Goal: Task Accomplishment & Management: Use online tool/utility

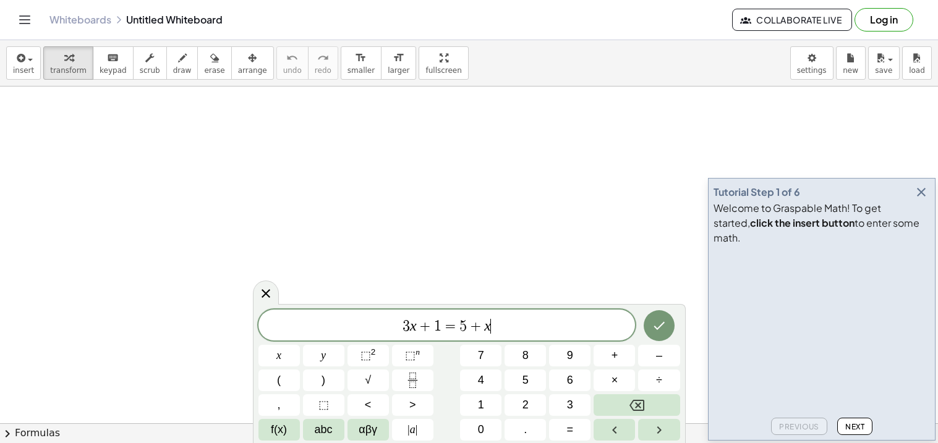
click at [915, 200] on icon "button" at bounding box center [921, 192] width 15 height 15
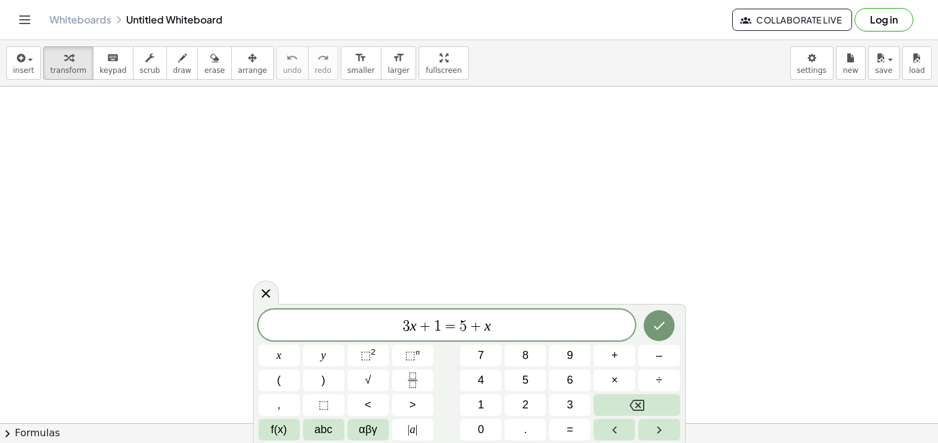
click at [553, 323] on span "3 x + 1 = 5 + x" at bounding box center [446, 326] width 377 height 17
click at [666, 320] on button "Done" at bounding box center [659, 325] width 31 height 31
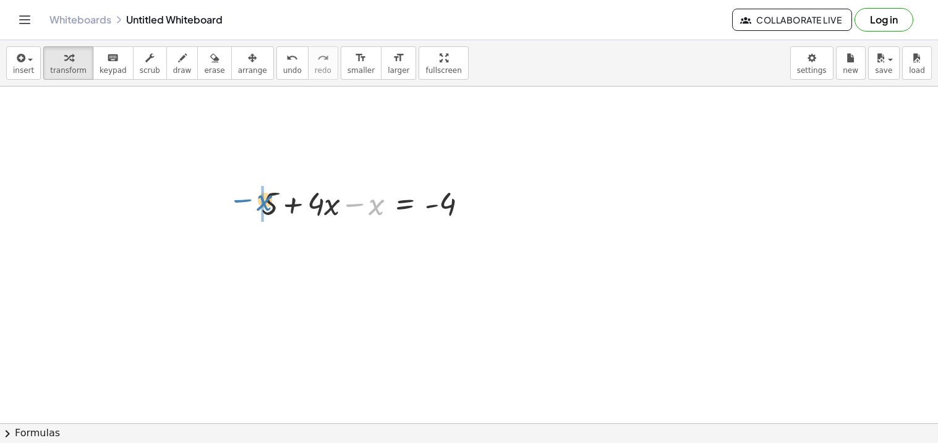
drag, startPoint x: 377, startPoint y: 213, endPoint x: 265, endPoint y: 208, distance: 111.4
click at [265, 208] on div at bounding box center [369, 203] width 228 height 42
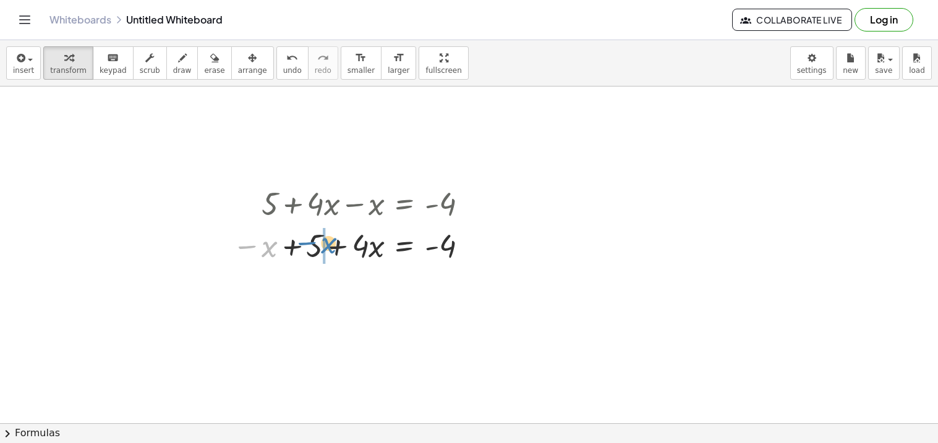
drag, startPoint x: 269, startPoint y: 245, endPoint x: 327, endPoint y: 241, distance: 58.2
click at [327, 241] on div at bounding box center [354, 245] width 257 height 42
click at [283, 66] on span "undo" at bounding box center [292, 70] width 19 height 9
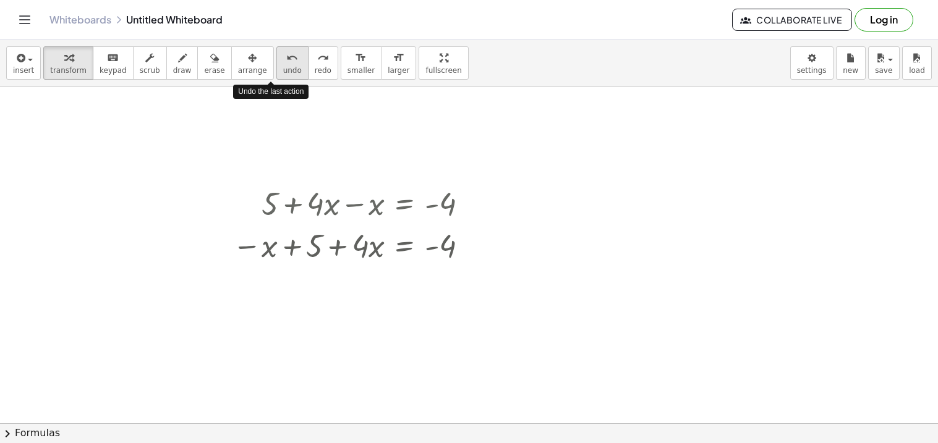
click at [283, 66] on span "undo" at bounding box center [292, 70] width 19 height 9
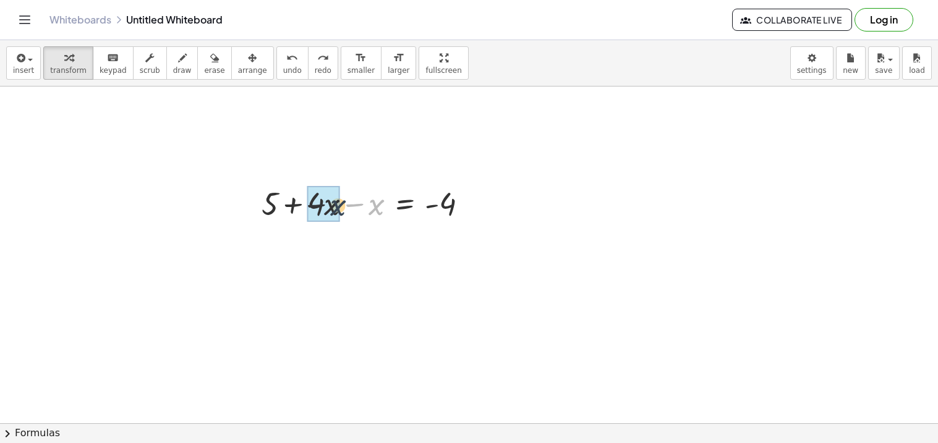
drag, startPoint x: 378, startPoint y: 208, endPoint x: 326, endPoint y: 210, distance: 52.6
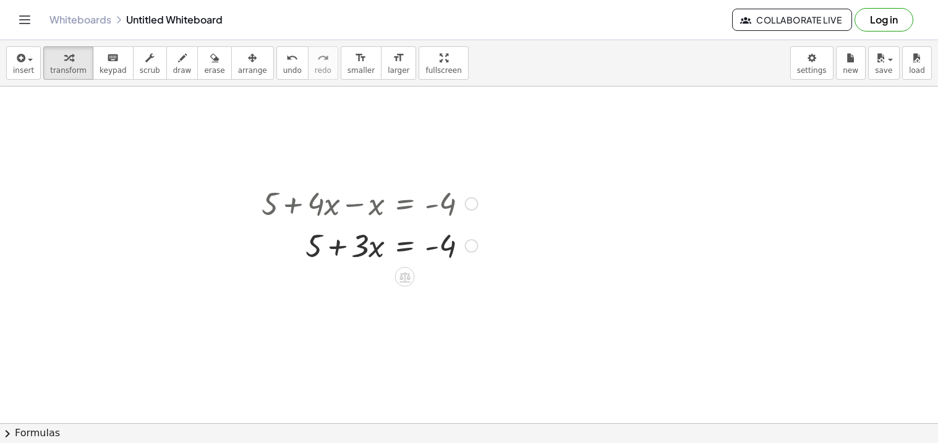
click at [406, 250] on div at bounding box center [369, 245] width 228 height 42
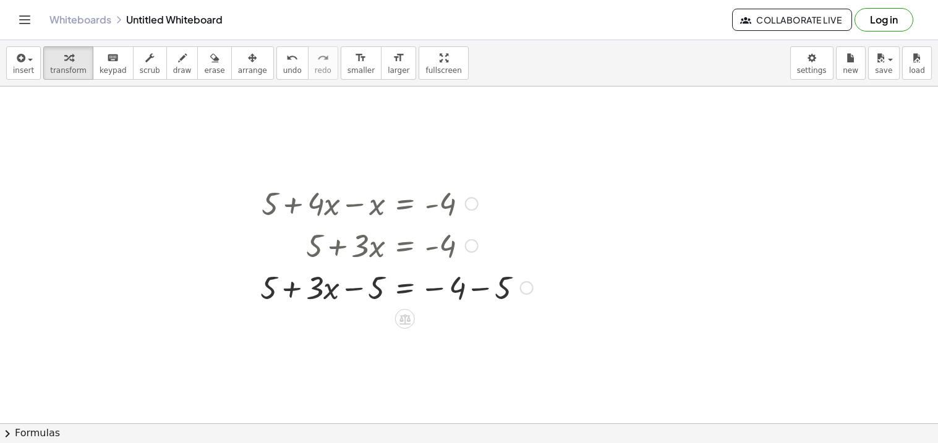
click at [473, 285] on div at bounding box center [396, 287] width 285 height 42
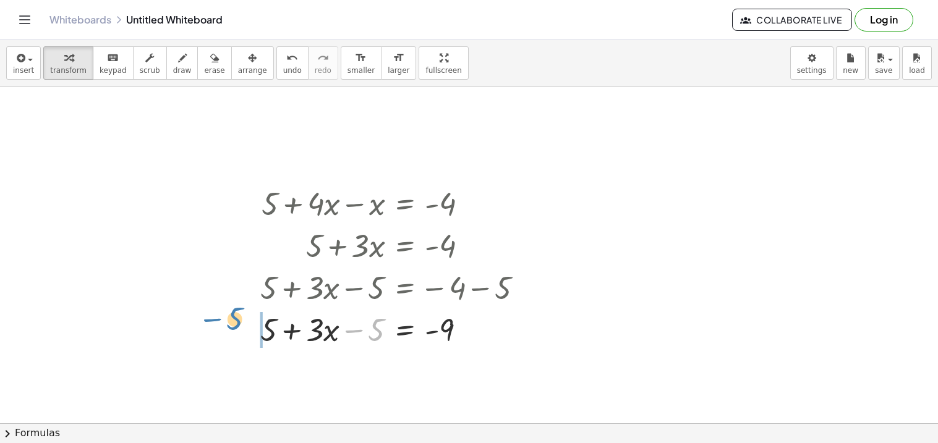
drag, startPoint x: 368, startPoint y: 324, endPoint x: 235, endPoint y: 312, distance: 134.1
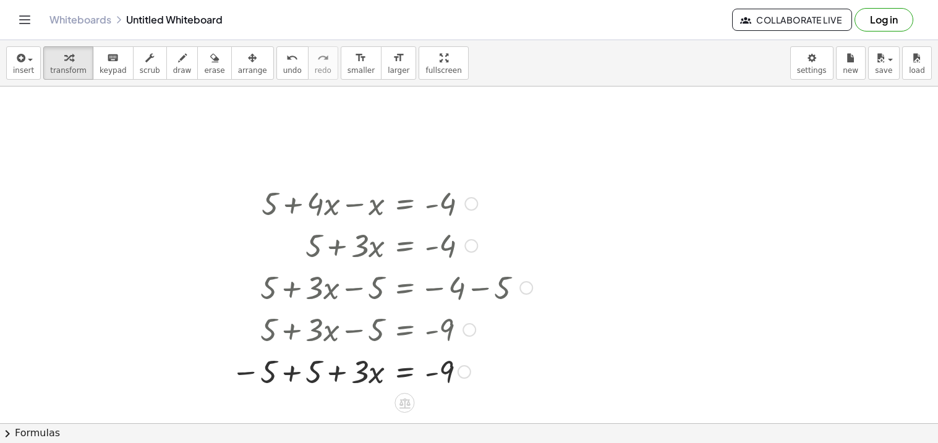
click at [293, 369] on div at bounding box center [381, 371] width 313 height 42
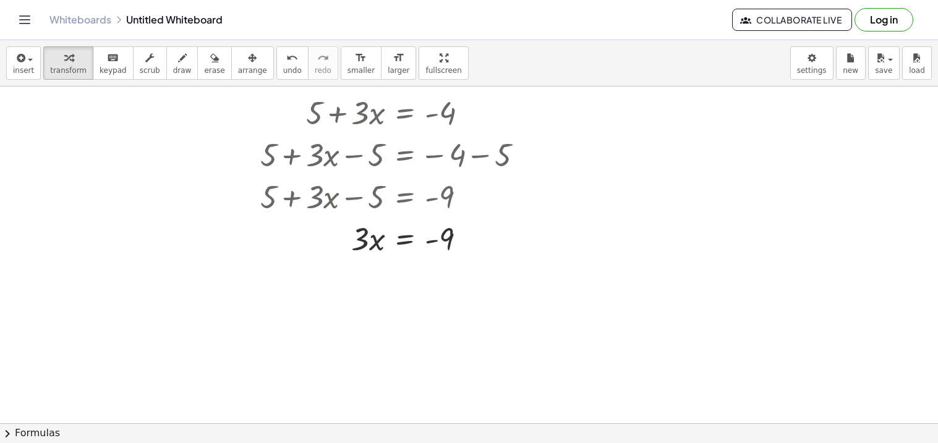
scroll to position [132, 0]
click at [404, 245] on div at bounding box center [396, 239] width 285 height 42
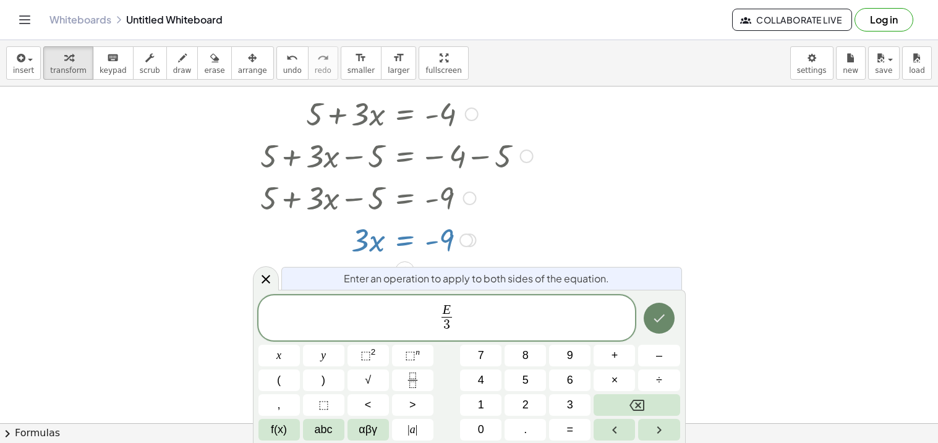
click at [666, 313] on icon "Done" at bounding box center [659, 318] width 15 height 15
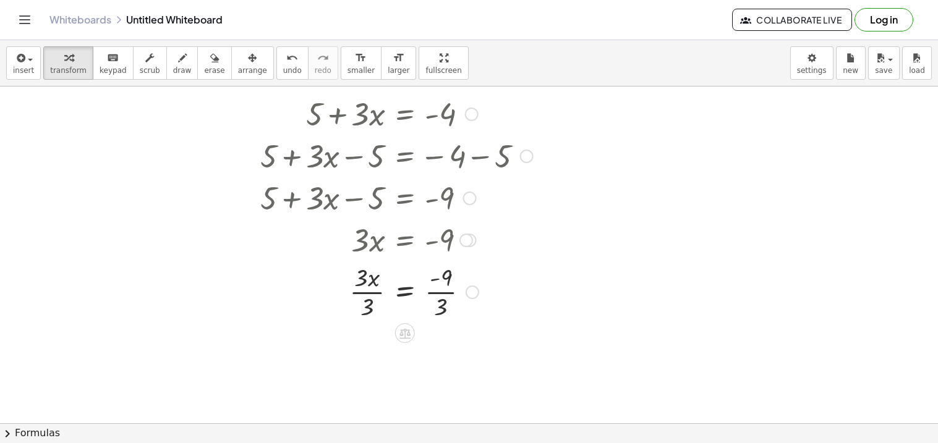
click at [438, 295] on div at bounding box center [396, 291] width 285 height 62
click at [362, 361] on div at bounding box center [396, 353] width 285 height 62
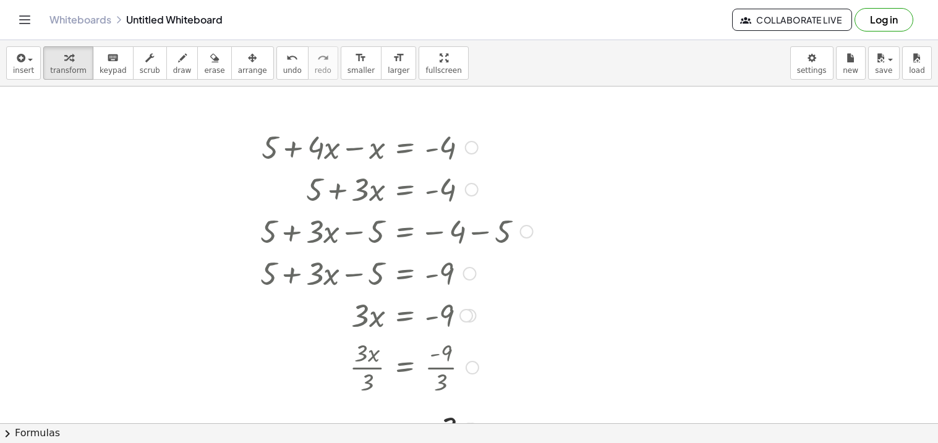
scroll to position [36, 0]
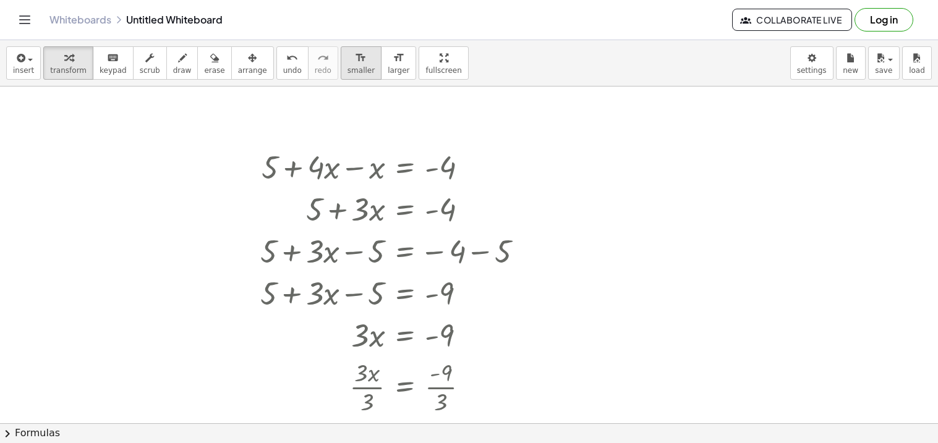
click at [347, 62] on div "format_size" at bounding box center [360, 57] width 27 height 15
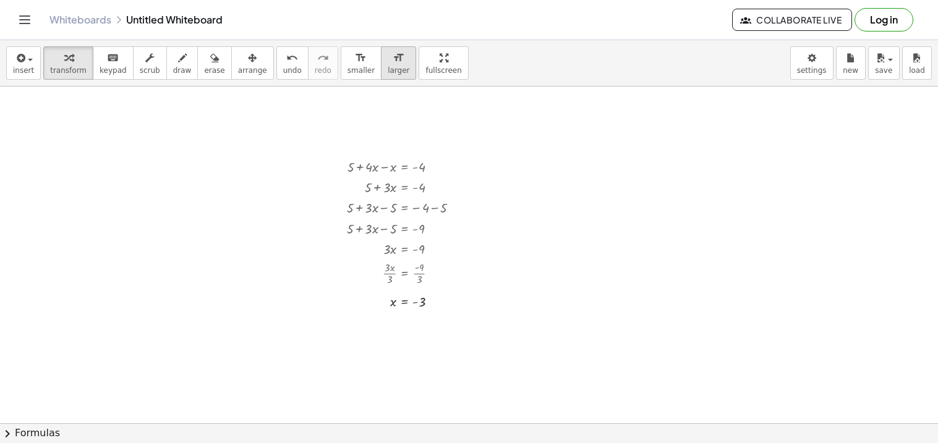
click at [388, 66] on span "larger" at bounding box center [399, 70] width 22 height 9
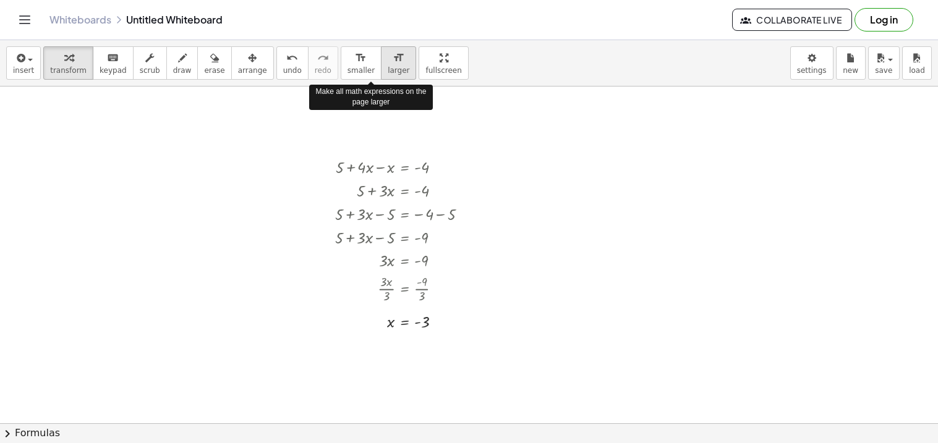
click at [388, 68] on span "larger" at bounding box center [399, 70] width 22 height 9
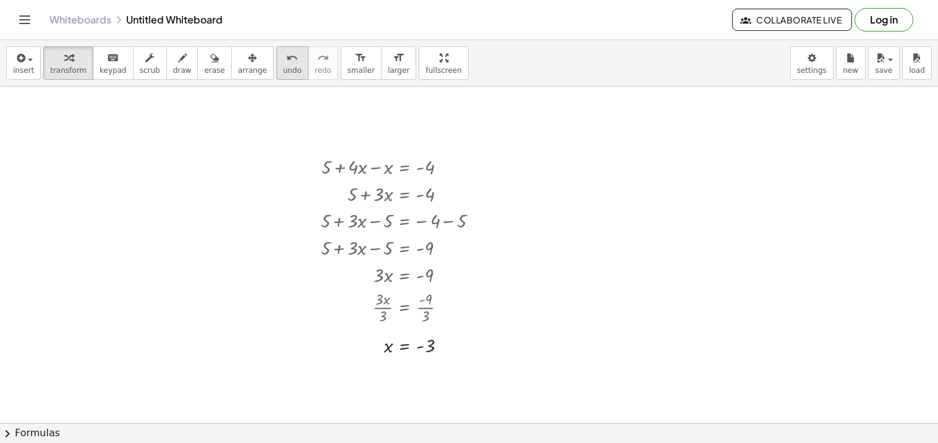
click at [276, 75] on button "undo undo" at bounding box center [292, 62] width 32 height 33
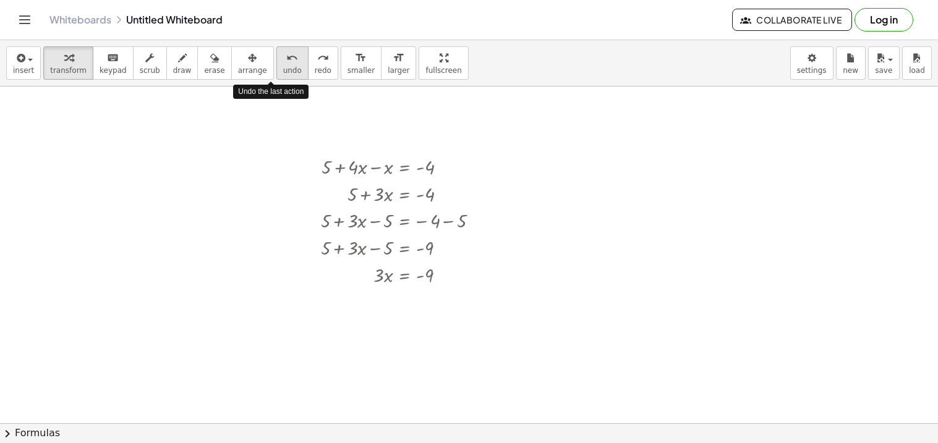
click at [276, 75] on button "undo undo" at bounding box center [292, 62] width 32 height 33
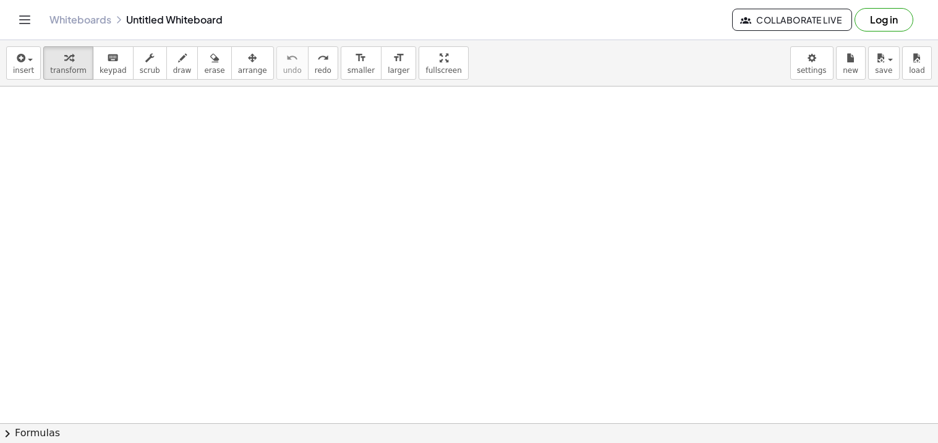
click at [312, 127] on div at bounding box center [469, 427] width 938 height 754
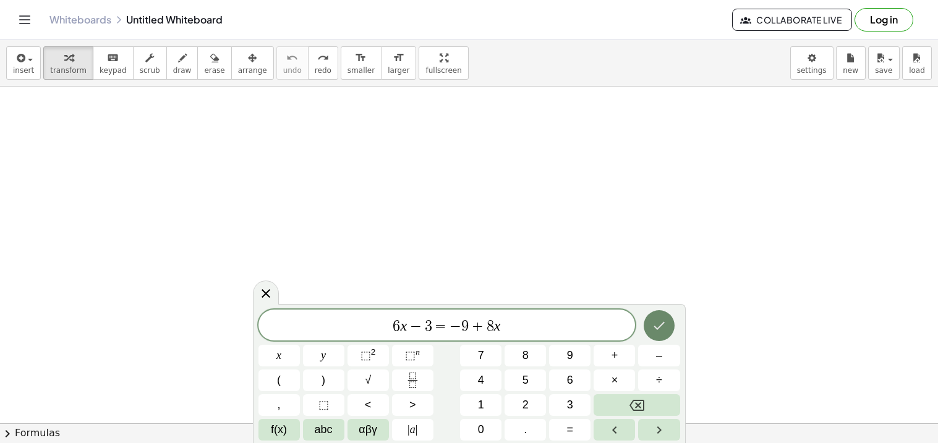
click at [660, 317] on button "Done" at bounding box center [659, 325] width 31 height 31
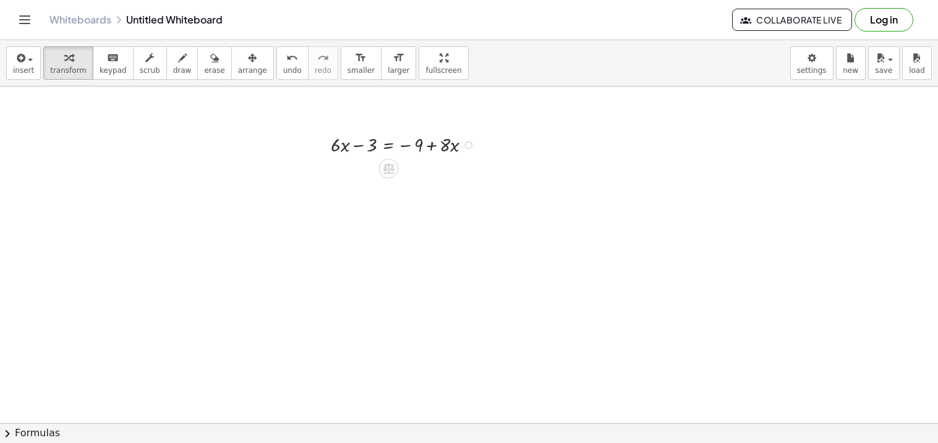
scroll to position [20, 0]
click at [387, 163] on div at bounding box center [406, 160] width 163 height 27
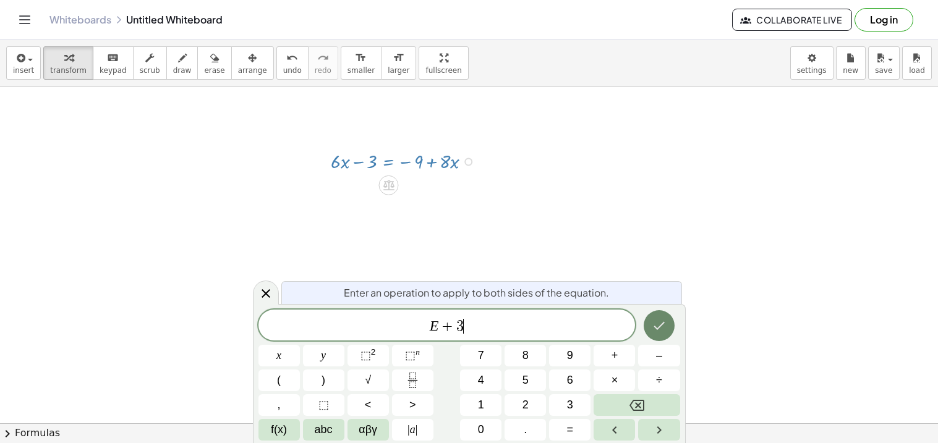
click at [658, 328] on icon "Done" at bounding box center [659, 326] width 11 height 8
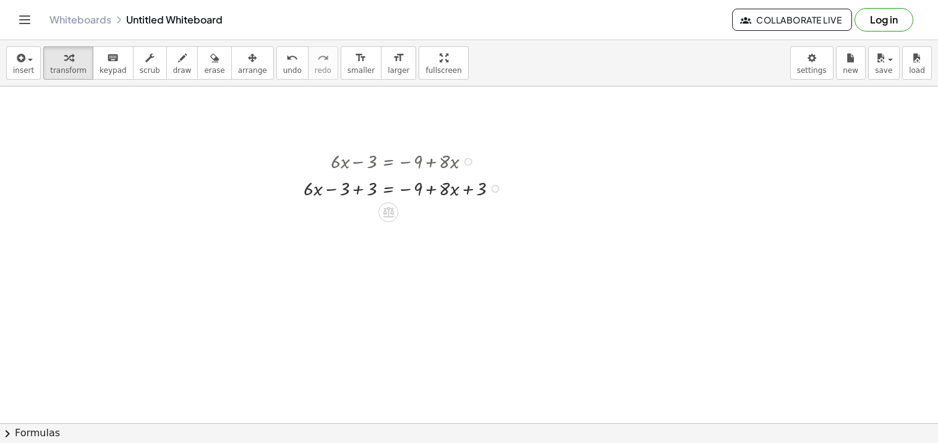
click at [355, 184] on div at bounding box center [405, 187] width 216 height 27
drag, startPoint x: 485, startPoint y: 216, endPoint x: 414, endPoint y: 215, distance: 70.5
click at [414, 215] on div at bounding box center [405, 214] width 216 height 27
click at [420, 243] on div at bounding box center [405, 241] width 216 height 27
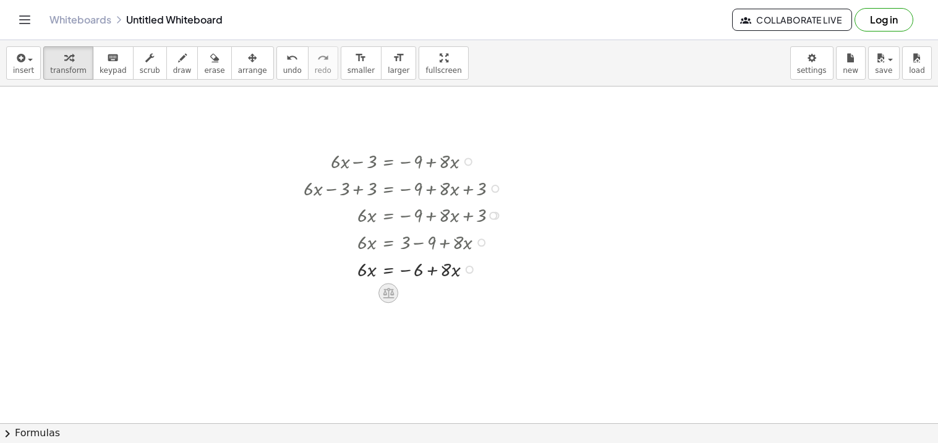
click at [391, 292] on icon at bounding box center [388, 293] width 11 height 11
click at [393, 290] on div "×" at bounding box center [388, 293] width 20 height 20
click at [283, 74] on span "undo" at bounding box center [292, 70] width 19 height 9
click at [385, 270] on div at bounding box center [405, 268] width 216 height 27
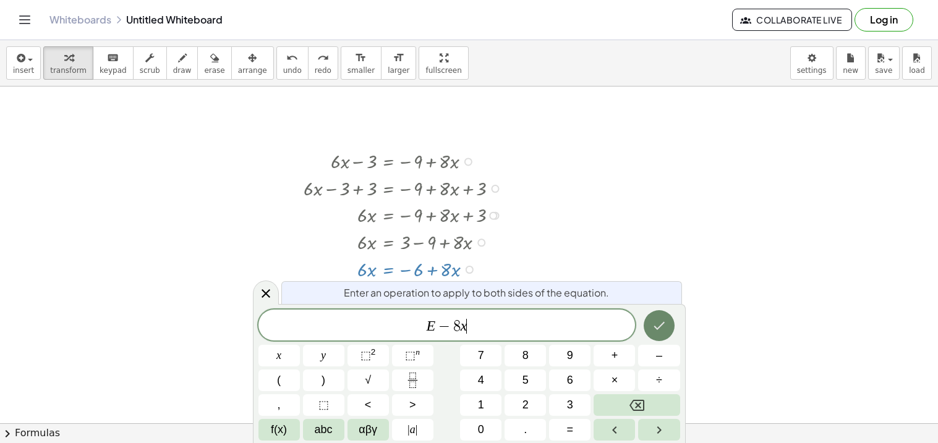
click at [654, 317] on button "Done" at bounding box center [659, 325] width 31 height 31
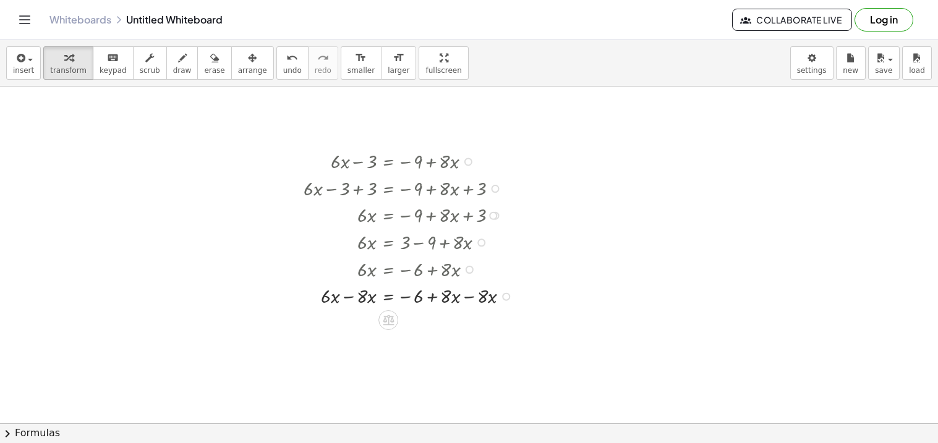
click at [472, 300] on div at bounding box center [411, 295] width 228 height 27
click at [352, 321] on div at bounding box center [411, 322] width 228 height 27
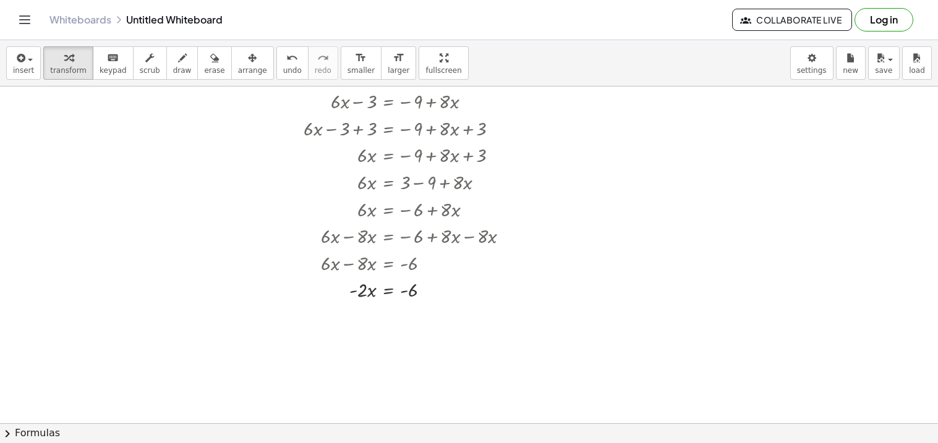
scroll to position [83, 0]
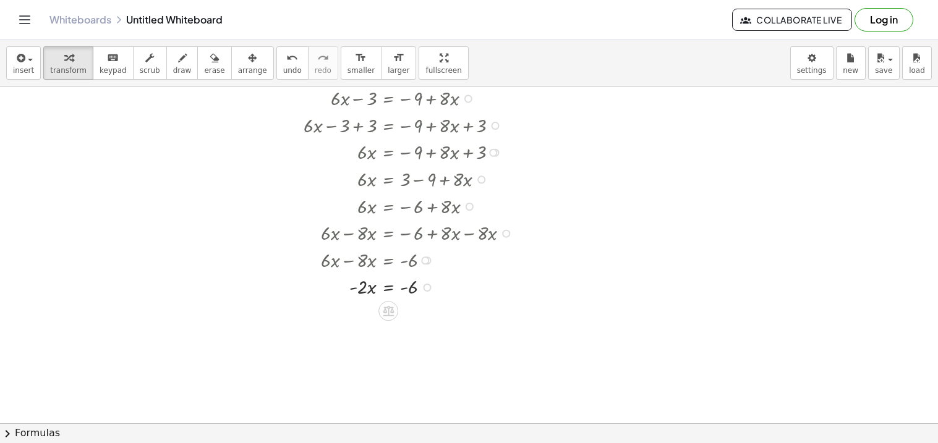
click at [393, 287] on div at bounding box center [411, 286] width 228 height 27
click at [412, 327] on div at bounding box center [411, 319] width 228 height 38
click at [370, 357] on div at bounding box center [411, 357] width 228 height 38
click at [372, 364] on div at bounding box center [411, 357] width 228 height 38
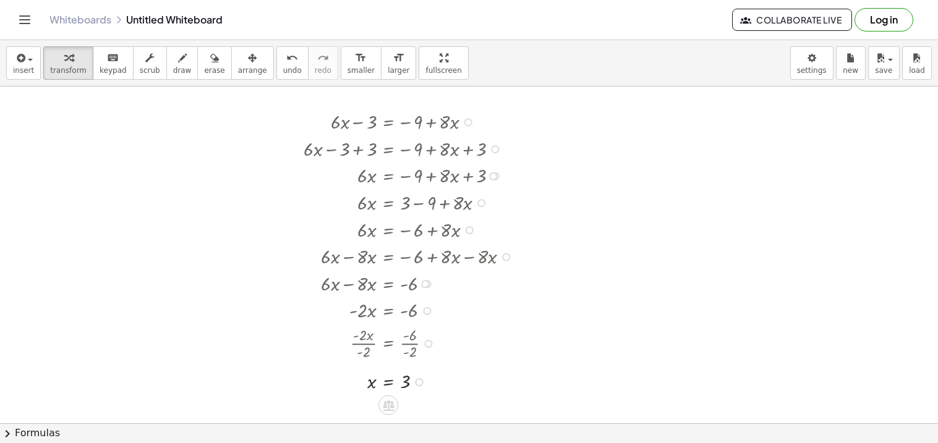
scroll to position [57, 0]
click at [286, 55] on icon "undo" at bounding box center [292, 58] width 12 height 15
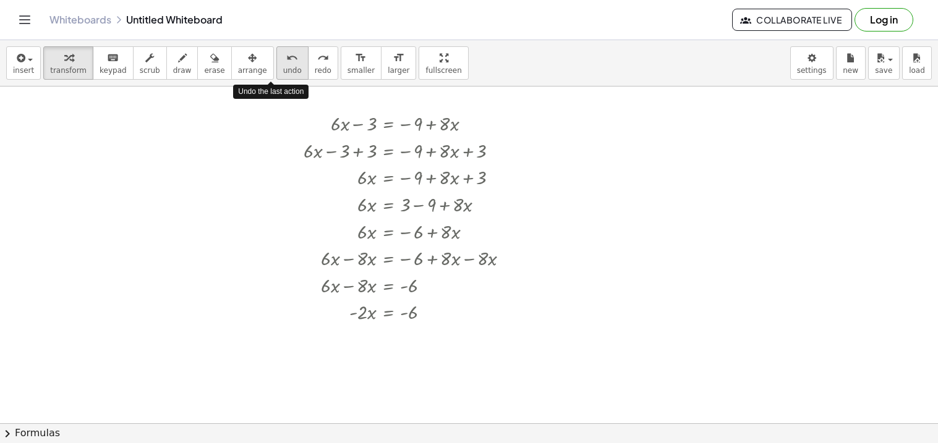
click at [286, 55] on icon "undo" at bounding box center [292, 58] width 12 height 15
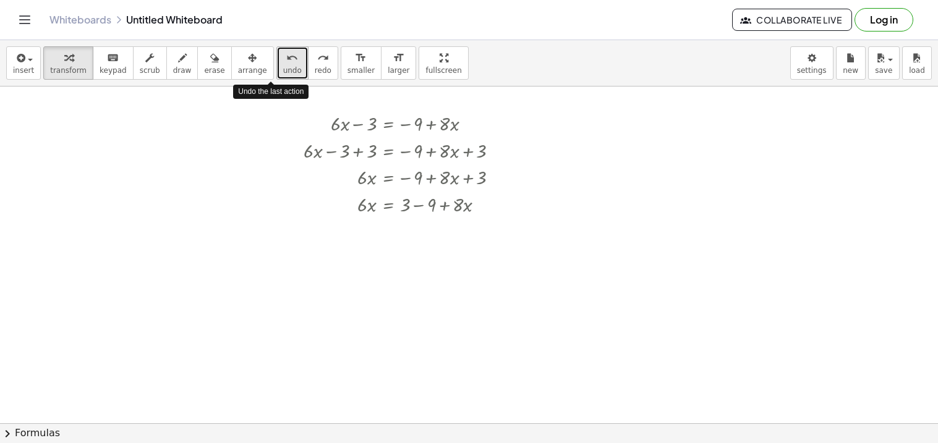
click at [286, 55] on icon "undo" at bounding box center [292, 58] width 12 height 15
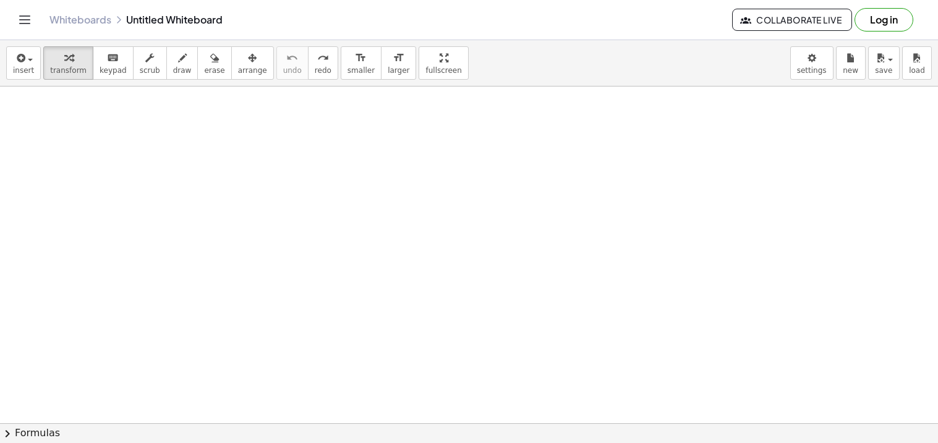
click at [351, 208] on div at bounding box center [469, 366] width 938 height 674
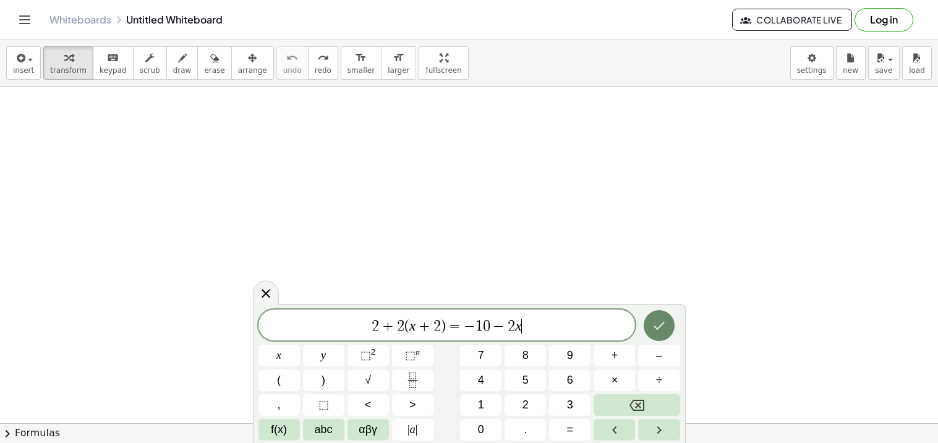
click at [649, 331] on button "Done" at bounding box center [659, 325] width 31 height 31
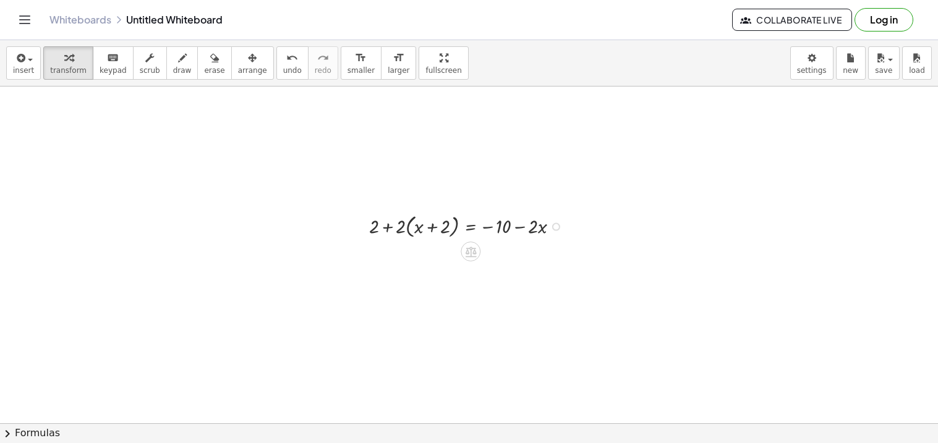
click at [418, 229] on div at bounding box center [469, 226] width 212 height 30
drag, startPoint x: 401, startPoint y: 229, endPoint x: 416, endPoint y: 232, distance: 15.8
click at [416, 232] on div at bounding box center [469, 226] width 212 height 30
click at [449, 256] on div at bounding box center [469, 254] width 212 height 27
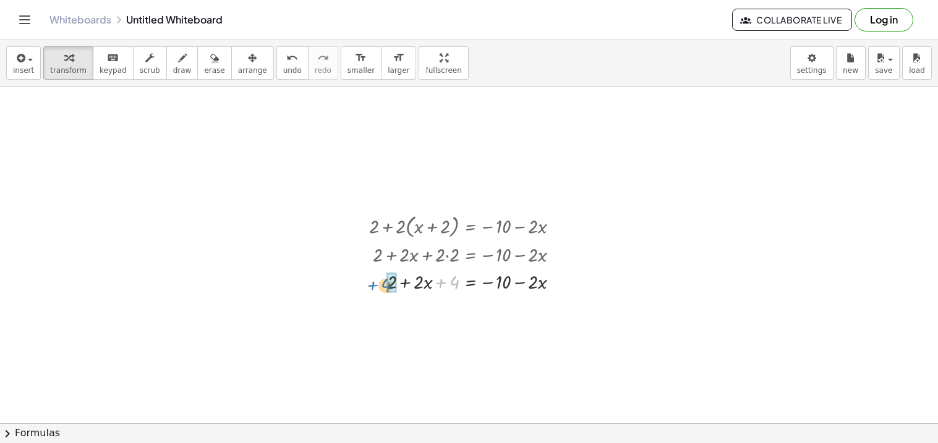
drag, startPoint x: 456, startPoint y: 281, endPoint x: 394, endPoint y: 283, distance: 61.9
click at [470, 314] on div at bounding box center [469, 307] width 212 height 27
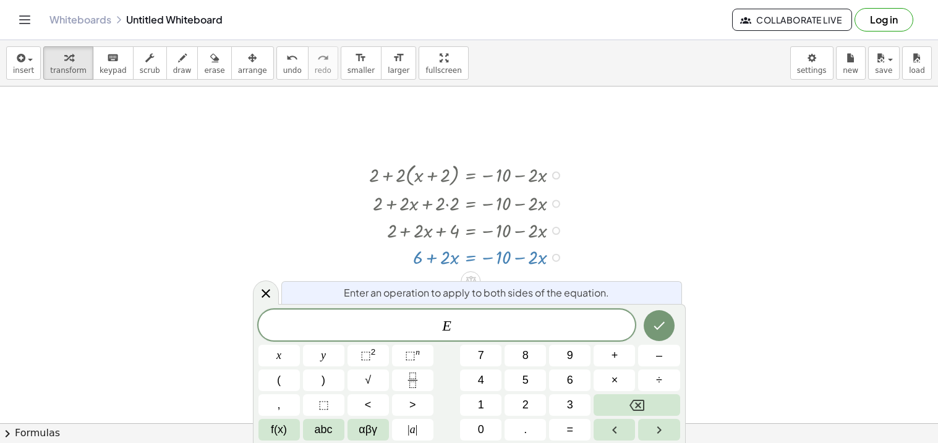
scroll to position [109, 0]
click at [665, 333] on button "Done" at bounding box center [659, 325] width 31 height 31
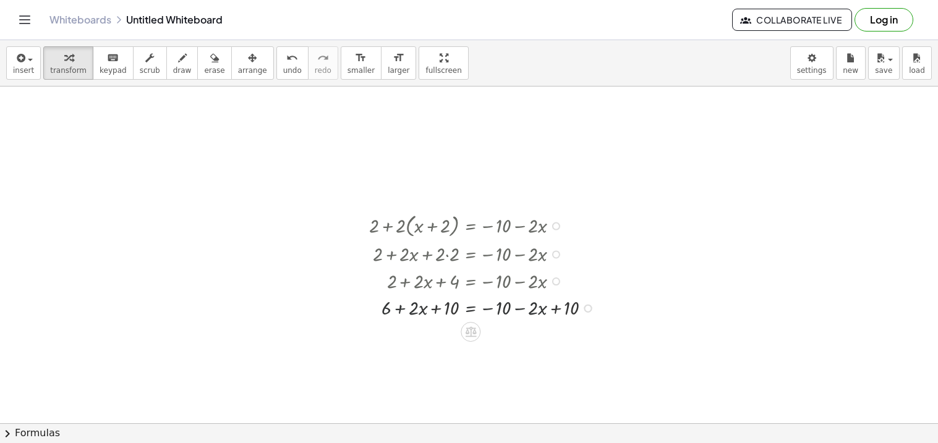
scroll to position [57, 0]
drag, startPoint x: 445, startPoint y: 332, endPoint x: 370, endPoint y: 327, distance: 75.0
click at [370, 327] on div at bounding box center [485, 334] width 244 height 27
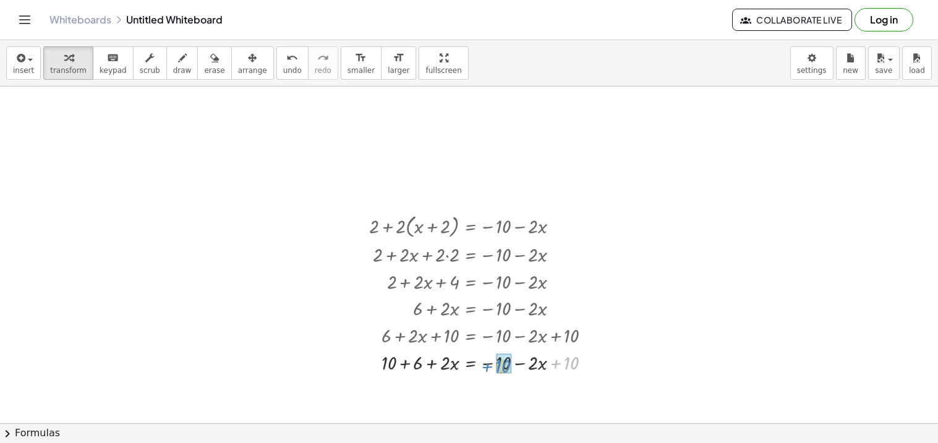
drag, startPoint x: 566, startPoint y: 360, endPoint x: 496, endPoint y: 364, distance: 70.0
click at [409, 386] on div at bounding box center [485, 388] width 244 height 27
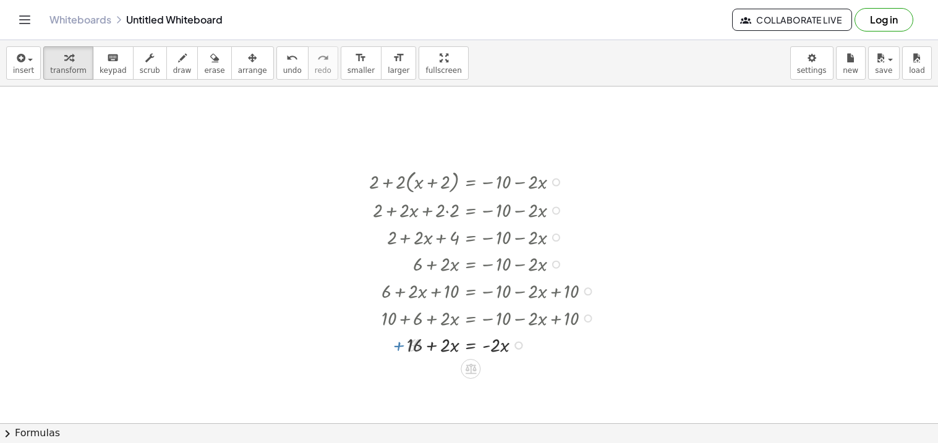
scroll to position [103, 0]
click at [475, 347] on div at bounding box center [485, 343] width 244 height 27
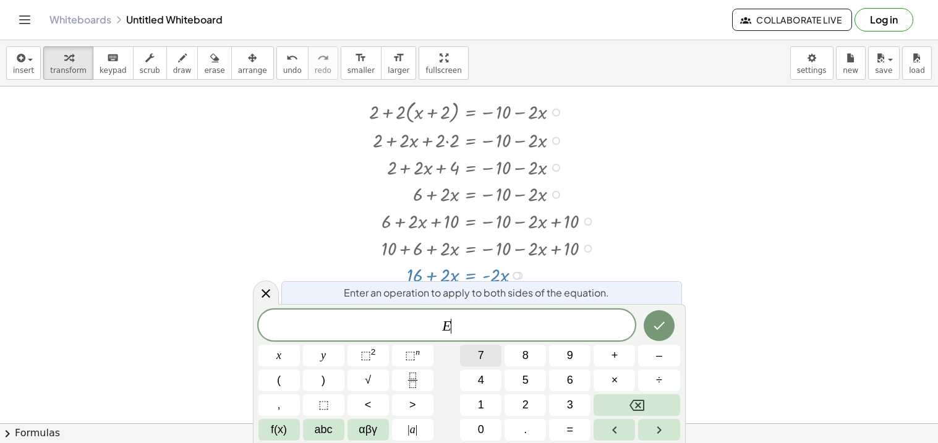
scroll to position [172, 0]
click at [660, 318] on icon "Done" at bounding box center [659, 325] width 15 height 15
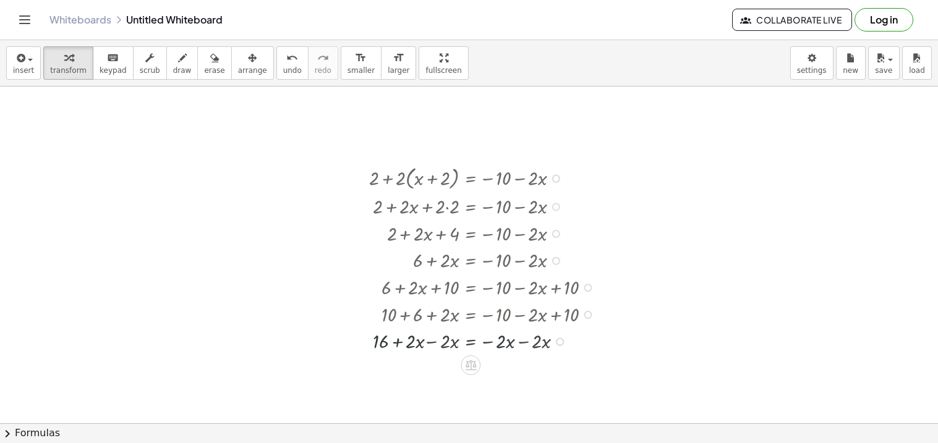
scroll to position [103, 0]
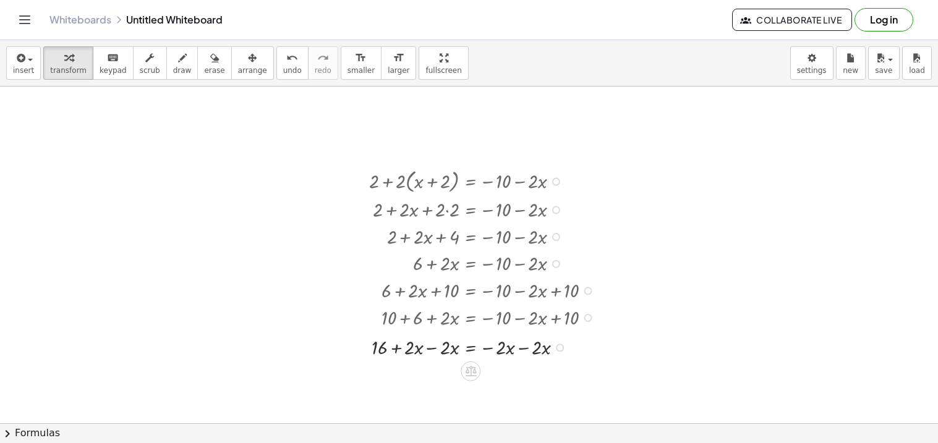
click at [521, 349] on div at bounding box center [482, 343] width 167 height 27
click at [531, 375] on div at bounding box center [485, 370] width 244 height 27
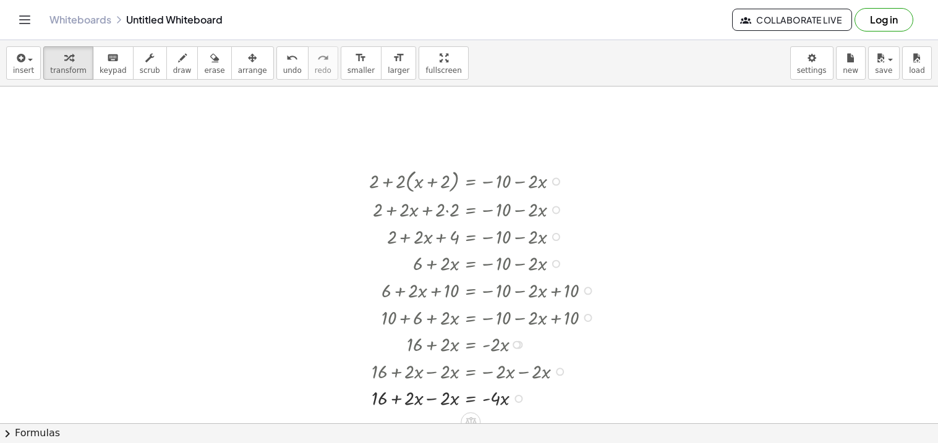
click at [434, 401] on div at bounding box center [485, 398] width 244 height 27
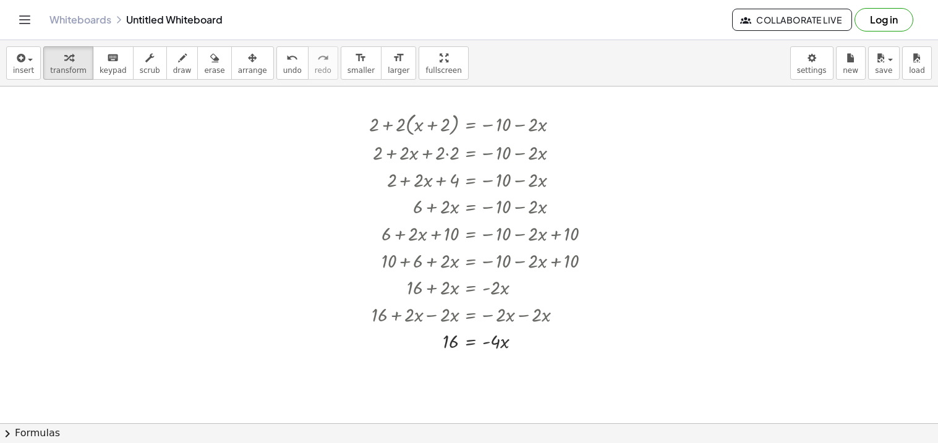
scroll to position [158, 0]
click at [469, 347] on div at bounding box center [485, 342] width 244 height 27
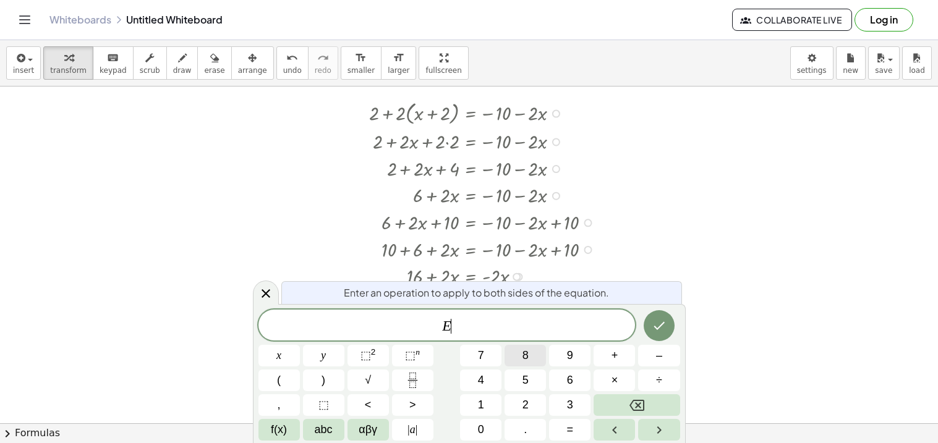
scroll to position [172, 0]
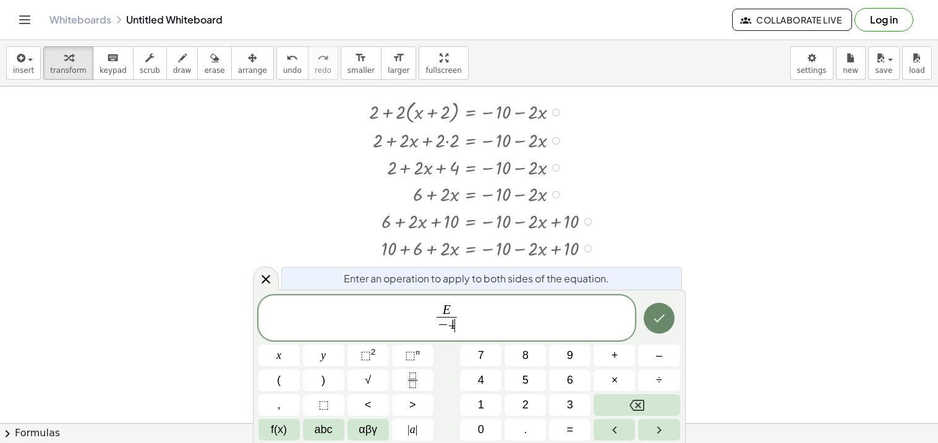
click at [670, 318] on button "Done" at bounding box center [659, 318] width 31 height 31
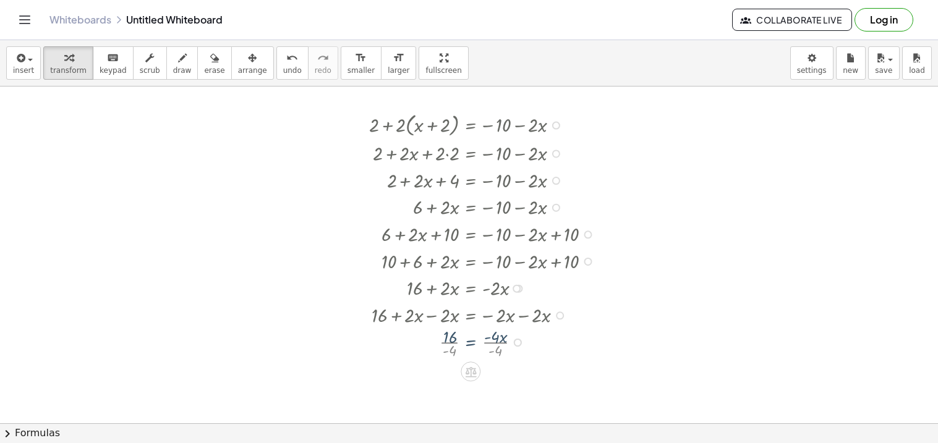
scroll to position [158, 0]
click at [501, 367] on div at bounding box center [485, 374] width 244 height 38
click at [454, 378] on div at bounding box center [485, 374] width 244 height 38
click at [493, 383] on div at bounding box center [485, 374] width 244 height 38
click at [501, 378] on div at bounding box center [485, 374] width 244 height 38
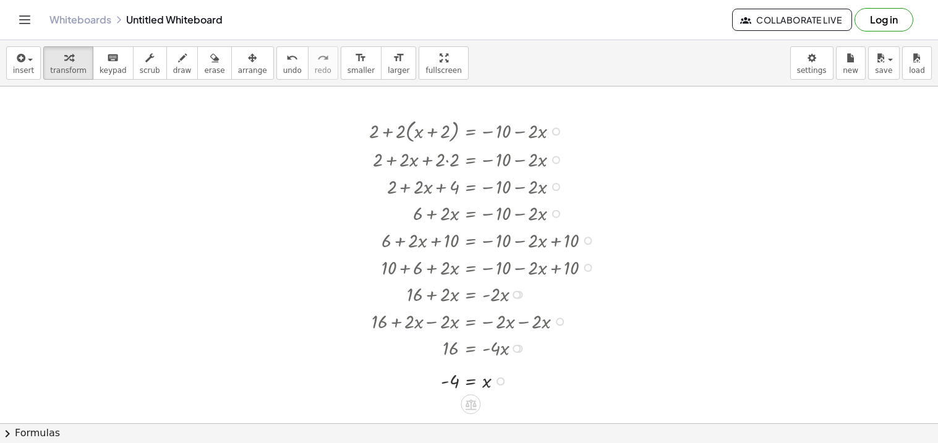
scroll to position [156, 0]
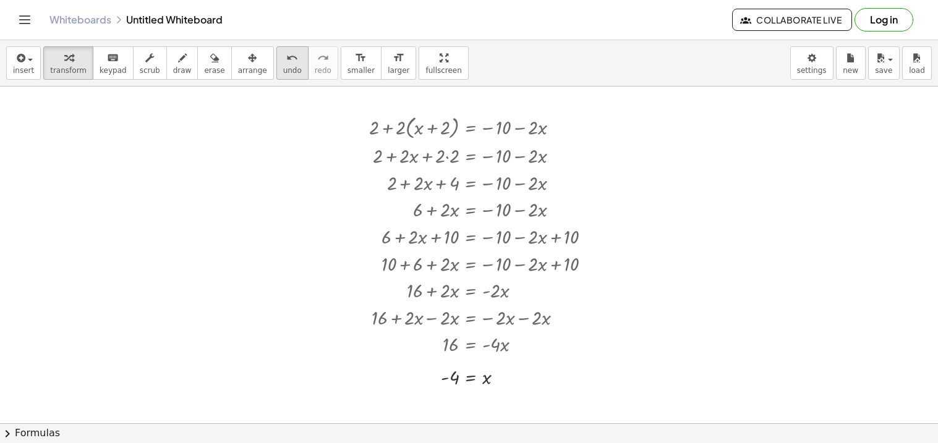
click at [276, 78] on button "undo undo" at bounding box center [292, 62] width 32 height 33
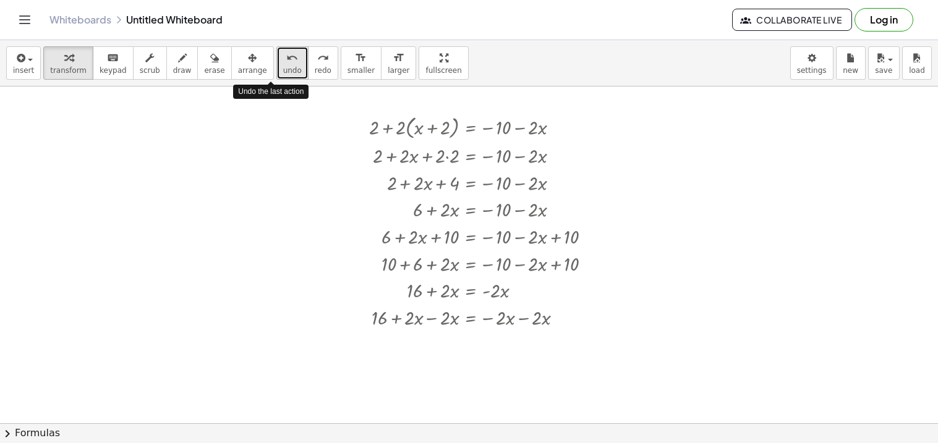
click at [276, 78] on button "undo undo" at bounding box center [292, 62] width 32 height 33
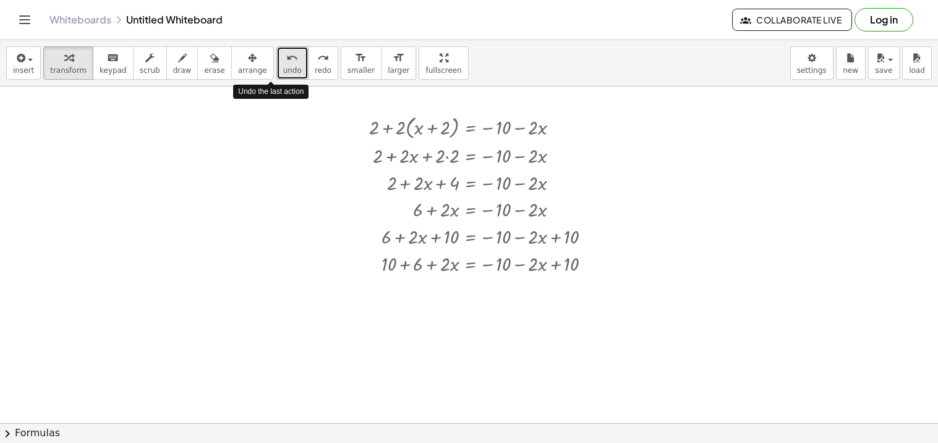
click at [276, 78] on button "undo undo" at bounding box center [292, 62] width 32 height 33
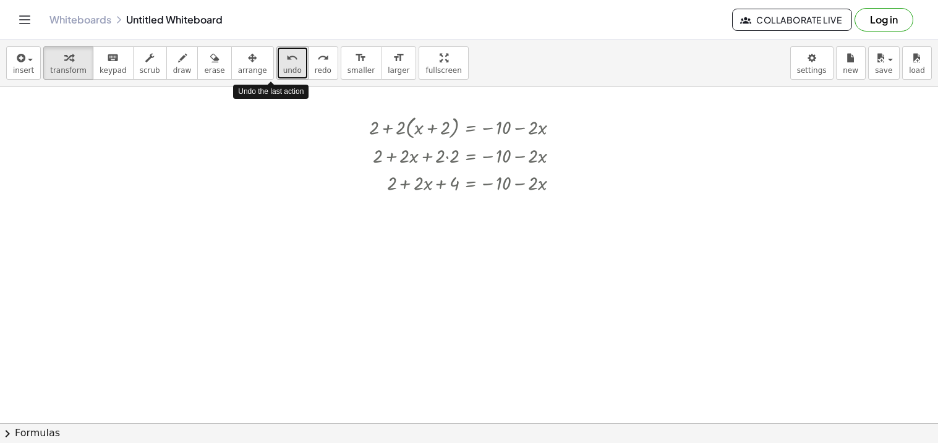
click at [276, 78] on button "undo undo" at bounding box center [292, 62] width 32 height 33
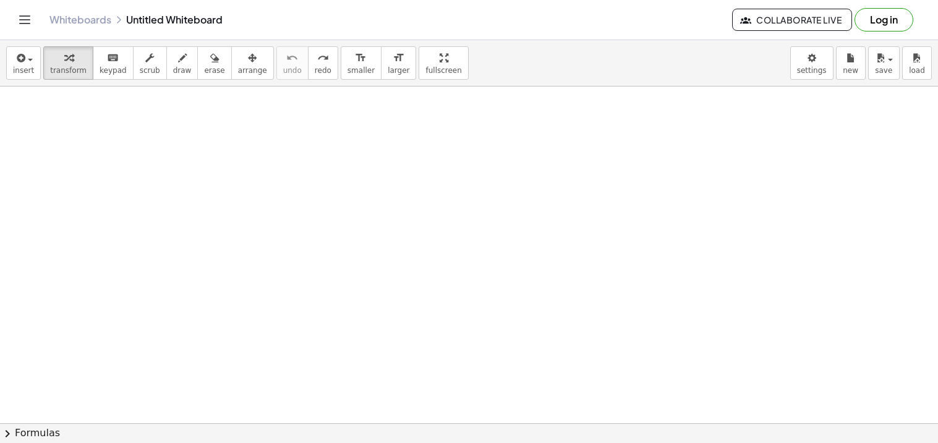
click at [295, 115] on div at bounding box center [469, 267] width 938 height 674
drag, startPoint x: 386, startPoint y: 134, endPoint x: 402, endPoint y: 135, distance: 16.2
click at [402, 135] on div at bounding box center [390, 133] width 167 height 30
click at [396, 160] on div at bounding box center [390, 161] width 167 height 27
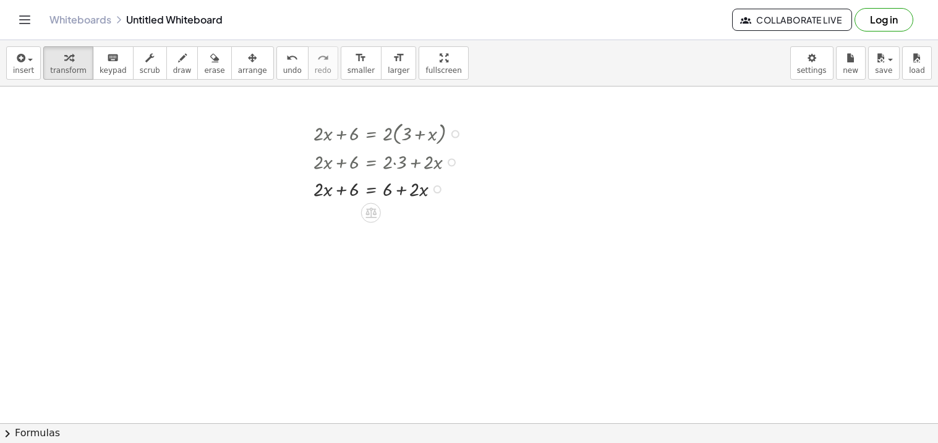
click at [373, 190] on div at bounding box center [390, 188] width 167 height 27
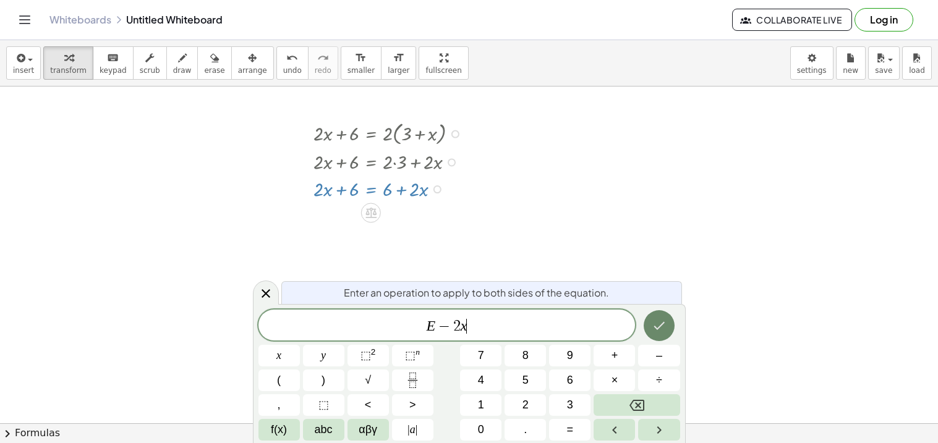
click at [652, 323] on icon "Done" at bounding box center [659, 325] width 15 height 15
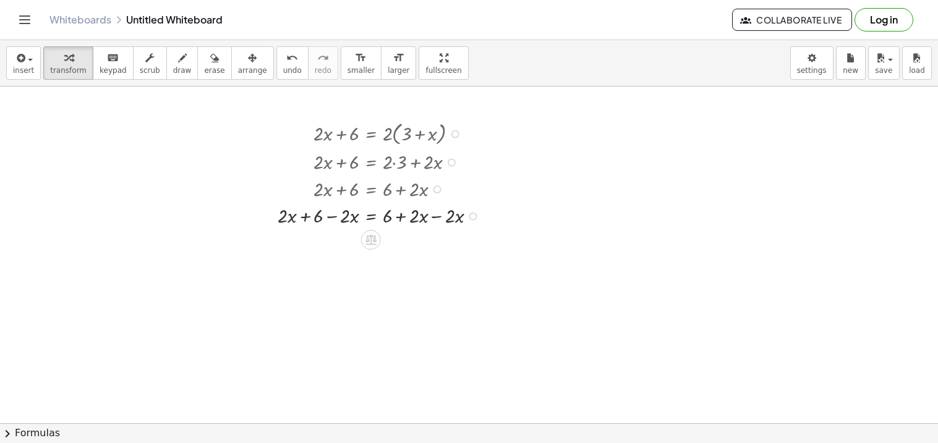
click at [440, 221] on div at bounding box center [381, 215] width 220 height 27
drag, startPoint x: 346, startPoint y: 251, endPoint x: 275, endPoint y: 249, distance: 70.5
click at [275, 249] on div "+ · 2 · x + 6 = · 2 · ( + 3 + x ) + · 2 · x + 6 = + · 2 · 3 + · 2 · x + · 2 · x…" at bounding box center [371, 187] width 224 height 144
click at [0, 0] on div at bounding box center [0, 0] width 0 height 0
click at [310, 266] on div at bounding box center [373, 269] width 237 height 27
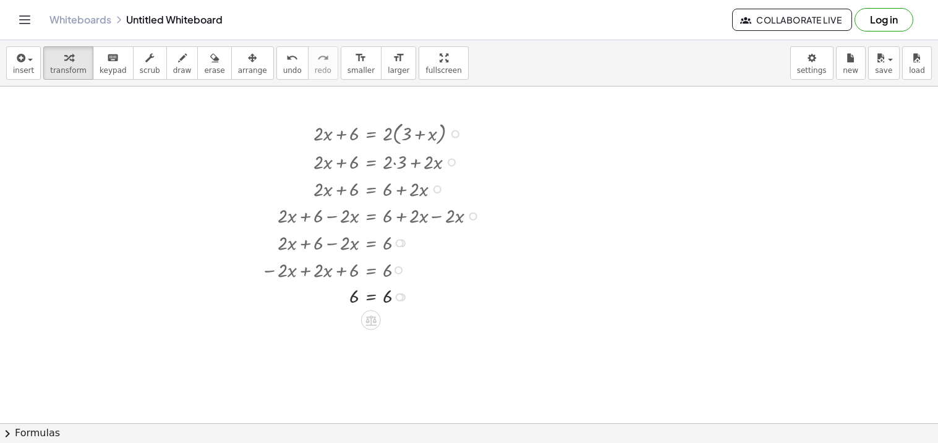
click at [370, 299] on div at bounding box center [373, 296] width 237 height 26
click at [345, 323] on div at bounding box center [373, 322] width 237 height 27
click at [401, 326] on div at bounding box center [359, 322] width 265 height 27
click at [404, 349] on div at bounding box center [373, 349] width 237 height 27
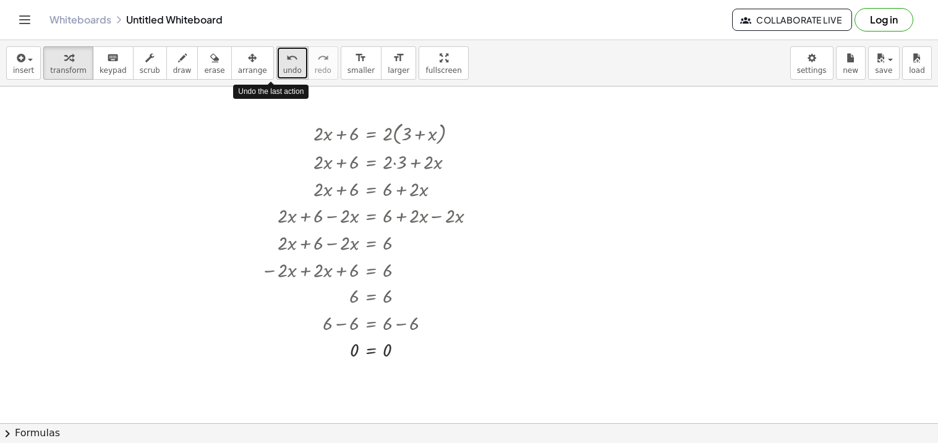
click at [279, 77] on button "undo undo" at bounding box center [292, 62] width 32 height 33
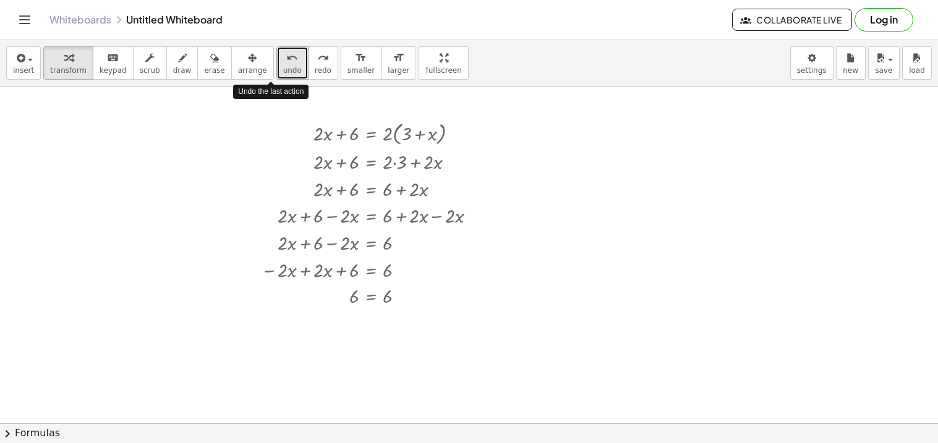
click at [279, 77] on button "undo undo" at bounding box center [292, 62] width 32 height 33
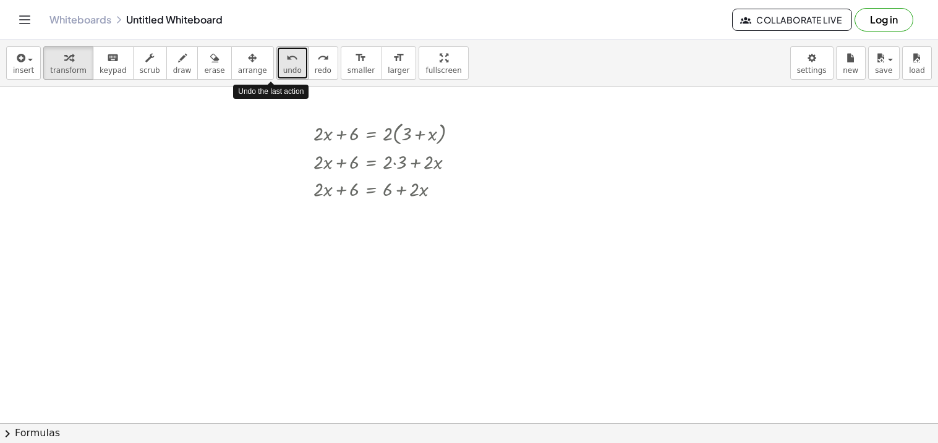
click at [279, 77] on button "undo undo" at bounding box center [292, 62] width 32 height 33
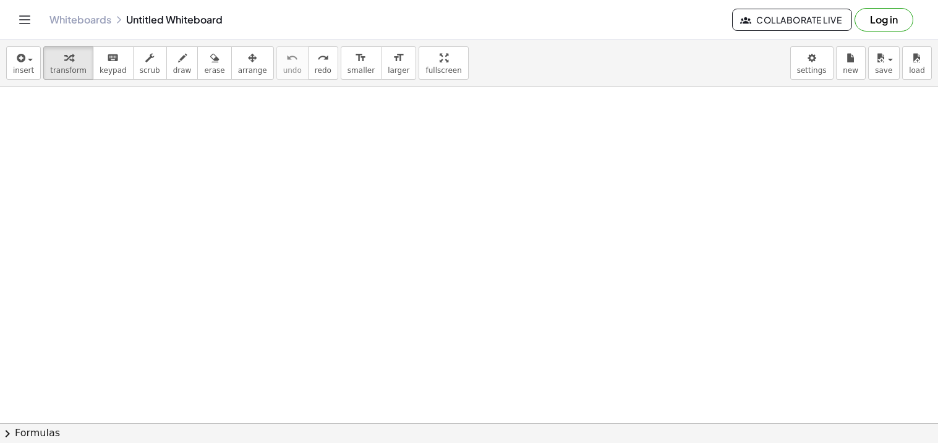
click at [372, 297] on div at bounding box center [469, 267] width 938 height 674
click at [399, 291] on div at bounding box center [469, 267] width 938 height 674
drag, startPoint x: 493, startPoint y: 187, endPoint x: 513, endPoint y: 190, distance: 20.0
click at [513, 190] on div at bounding box center [495, 184] width 167 height 30
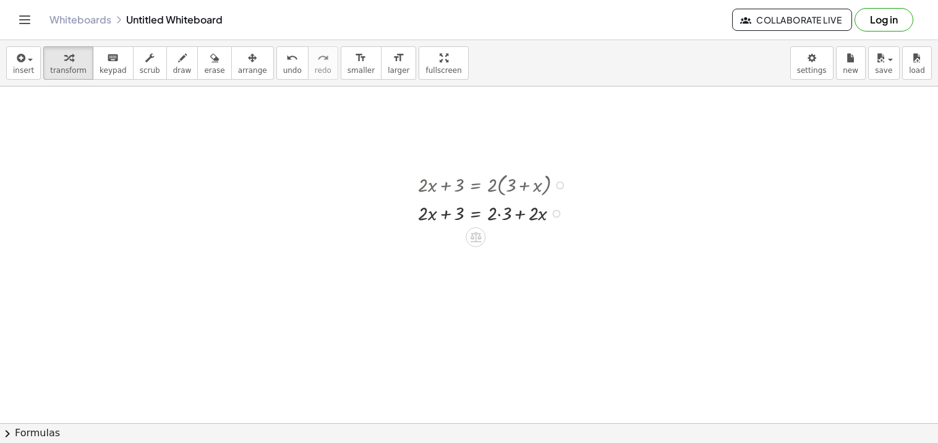
click at [496, 213] on div at bounding box center [495, 212] width 167 height 27
click at [502, 219] on div at bounding box center [495, 212] width 167 height 27
click at [477, 244] on div at bounding box center [495, 239] width 167 height 27
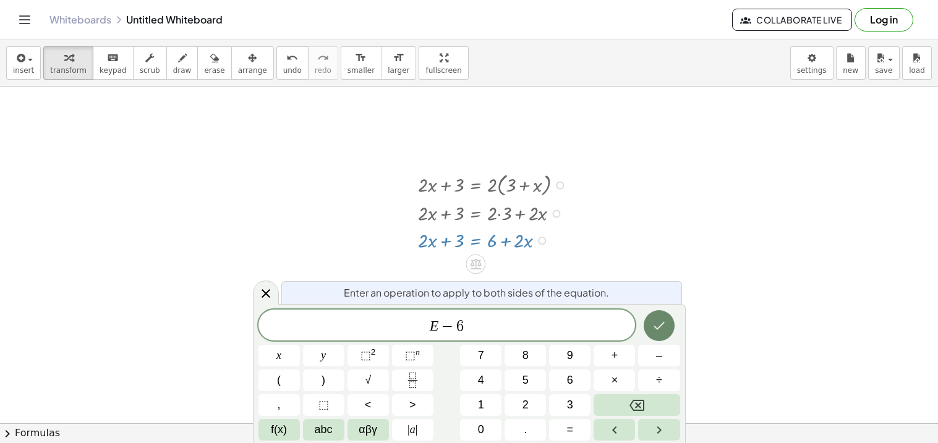
click at [656, 321] on icon "Done" at bounding box center [659, 325] width 15 height 15
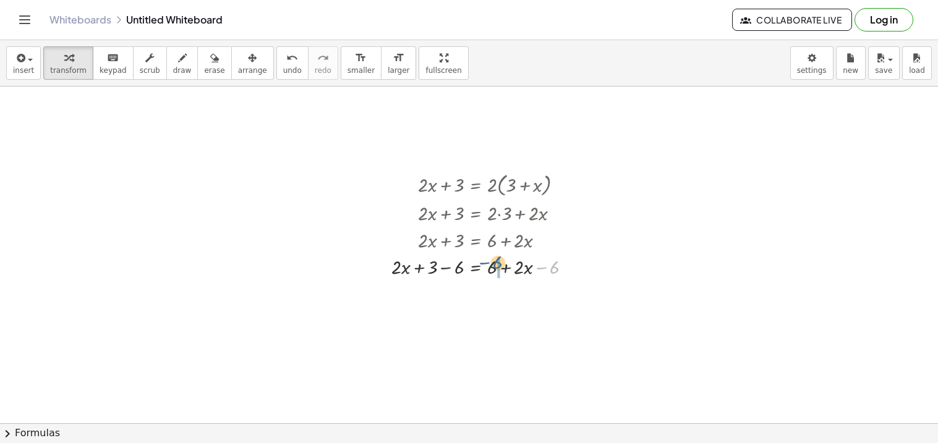
drag, startPoint x: 553, startPoint y: 267, endPoint x: 495, endPoint y: 263, distance: 58.3
click at [495, 263] on div at bounding box center [486, 266] width 202 height 27
click at [505, 270] on div at bounding box center [486, 266] width 202 height 27
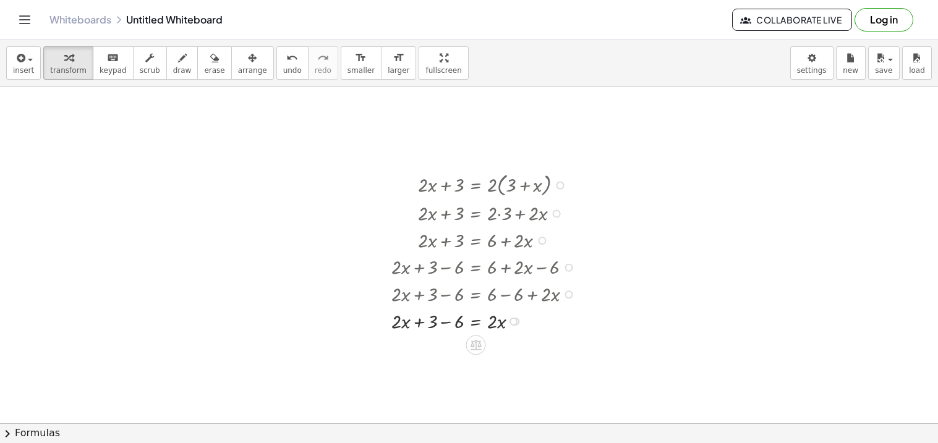
click at [449, 324] on div at bounding box center [486, 320] width 202 height 27
click at [477, 345] on div at bounding box center [486, 347] width 202 height 27
click at [283, 61] on div "undo" at bounding box center [292, 57] width 19 height 15
click at [479, 349] on div at bounding box center [487, 347] width 150 height 27
click at [516, 381] on div at bounding box center [481, 374] width 211 height 27
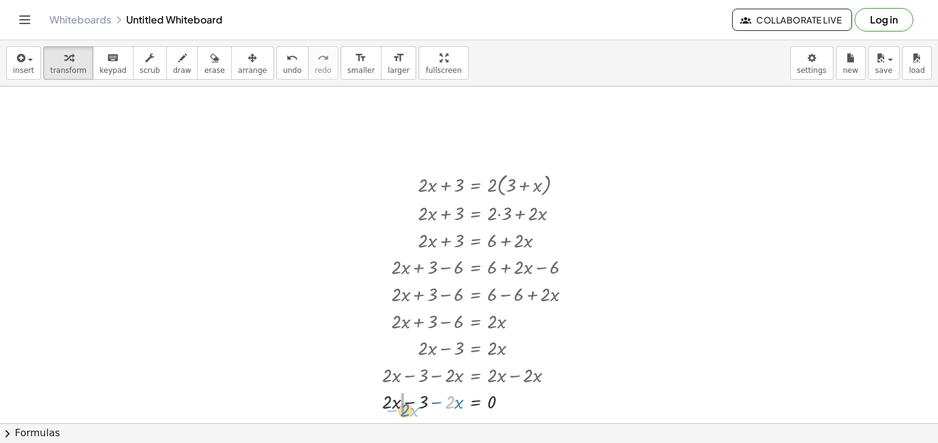
drag, startPoint x: 453, startPoint y: 400, endPoint x: 402, endPoint y: 409, distance: 50.9
click at [402, 409] on div at bounding box center [481, 401] width 211 height 27
click at [414, 407] on div at bounding box center [481, 401] width 211 height 27
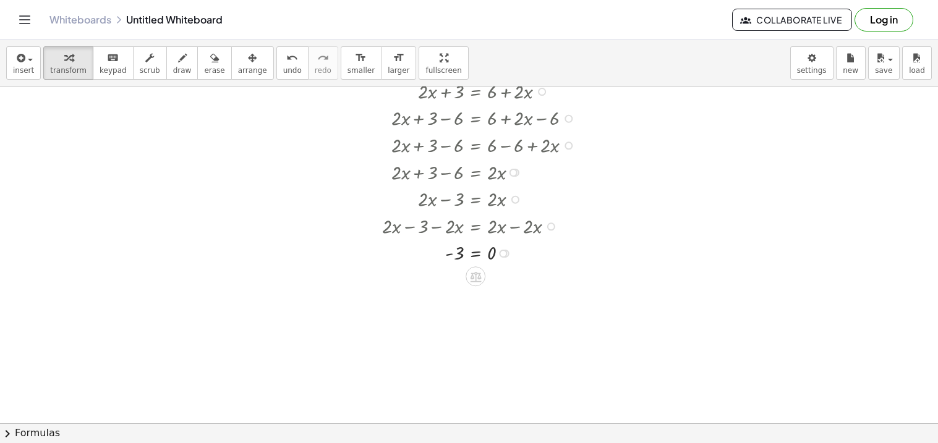
scroll to position [396, 0]
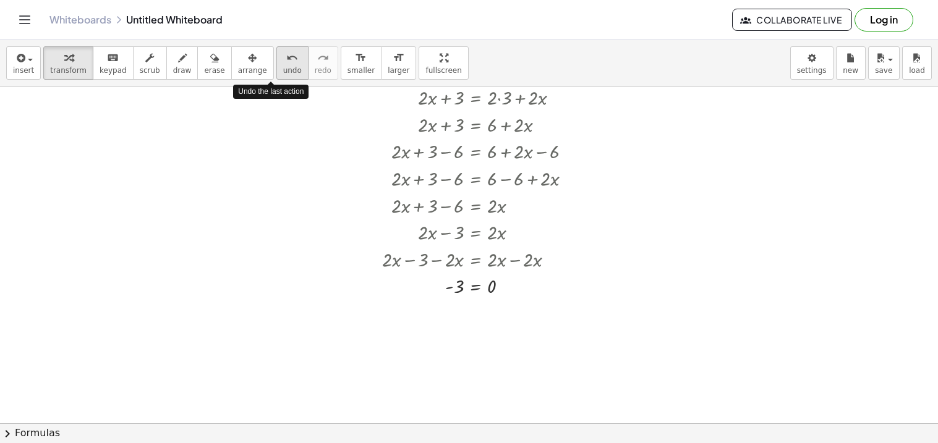
click at [284, 61] on button "undo undo" at bounding box center [292, 62] width 32 height 33
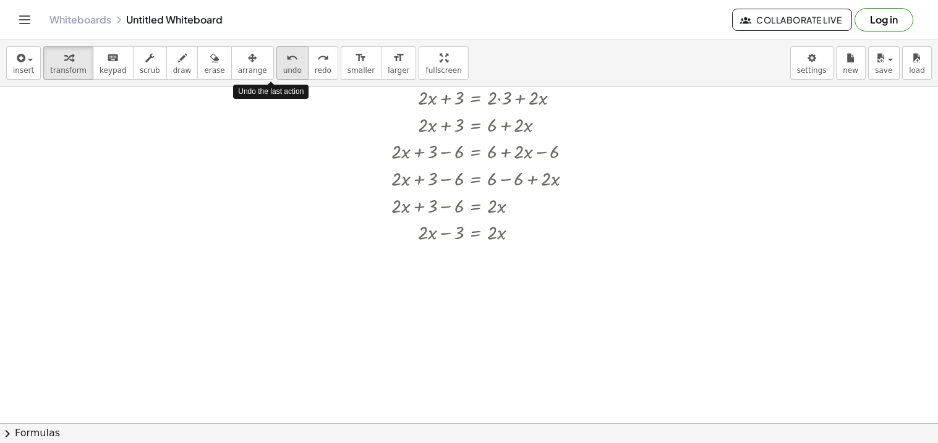
click at [284, 61] on button "undo undo" at bounding box center [292, 62] width 32 height 33
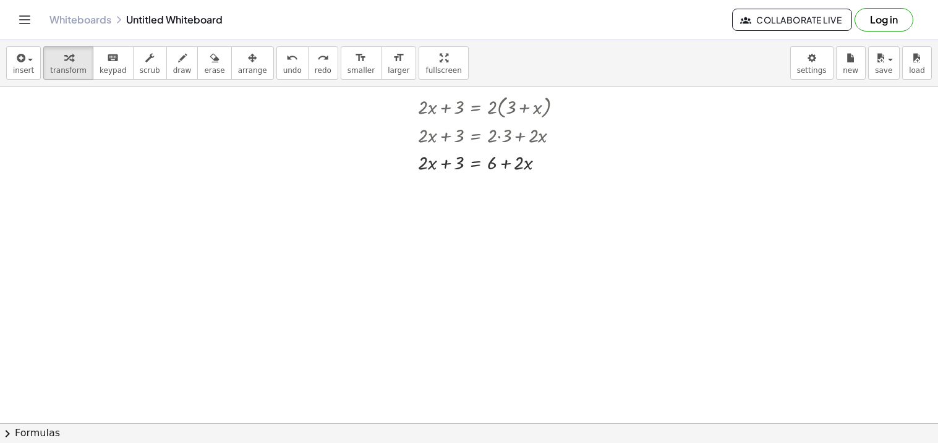
scroll to position [355, 0]
click at [477, 166] on div at bounding box center [495, 164] width 167 height 27
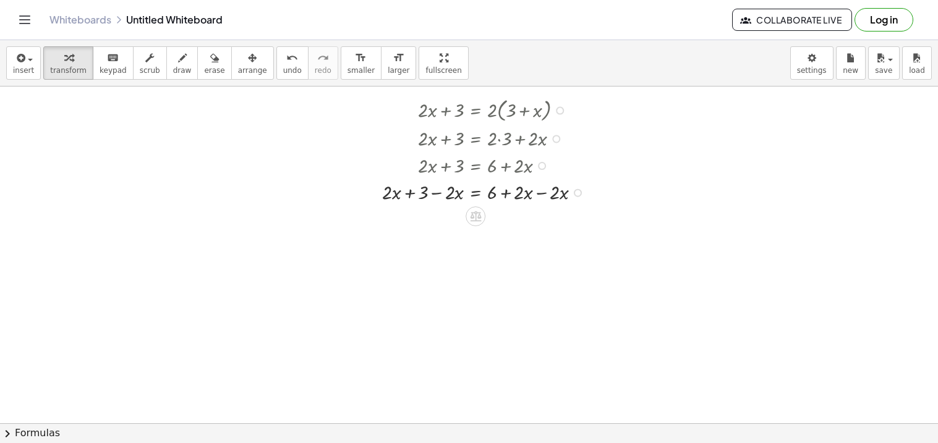
click at [546, 192] on div at bounding box center [486, 191] width 221 height 27
drag, startPoint x: 454, startPoint y: 219, endPoint x: 396, endPoint y: 223, distance: 58.2
click at [396, 223] on div at bounding box center [486, 218] width 221 height 27
click at [283, 66] on span "undo" at bounding box center [292, 70] width 19 height 9
drag, startPoint x: 452, startPoint y: 227, endPoint x: 398, endPoint y: 234, distance: 54.3
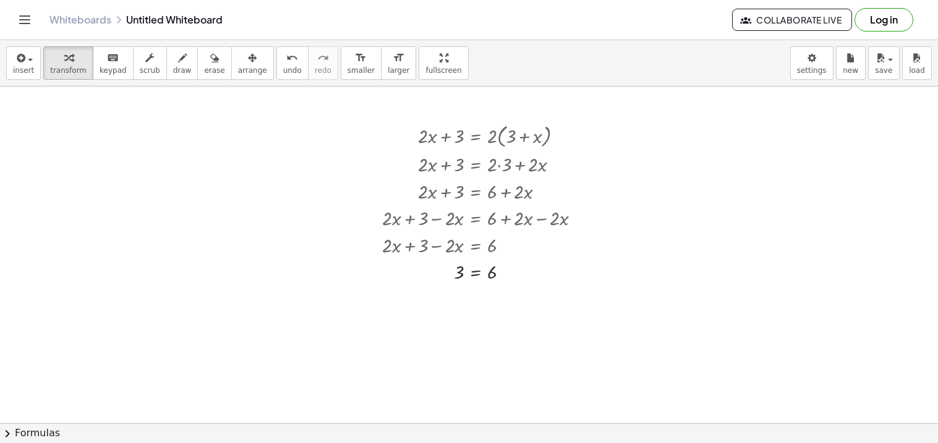
scroll to position [328, 0]
click at [281, 70] on button "undo undo" at bounding box center [292, 62] width 32 height 33
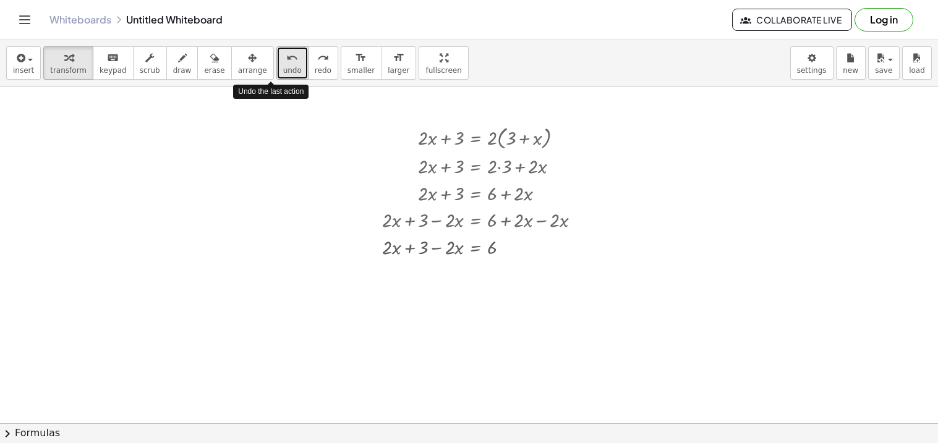
click at [281, 70] on button "undo undo" at bounding box center [292, 62] width 32 height 33
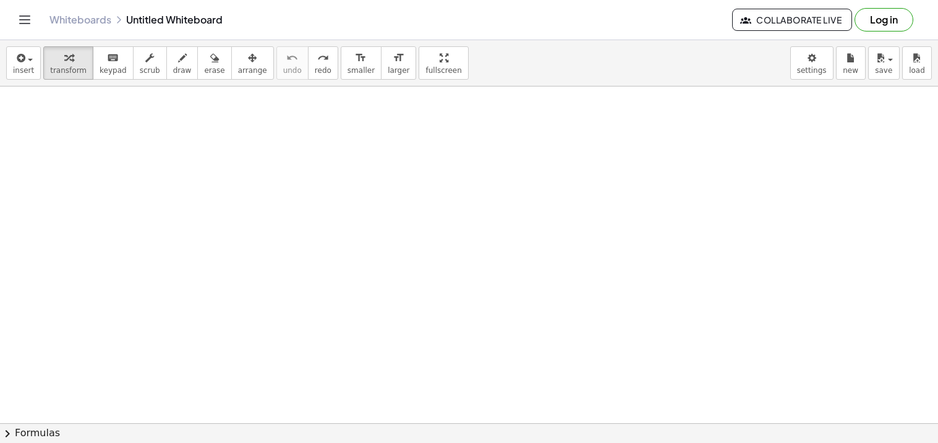
click at [437, 237] on div at bounding box center [469, 264] width 938 height 1011
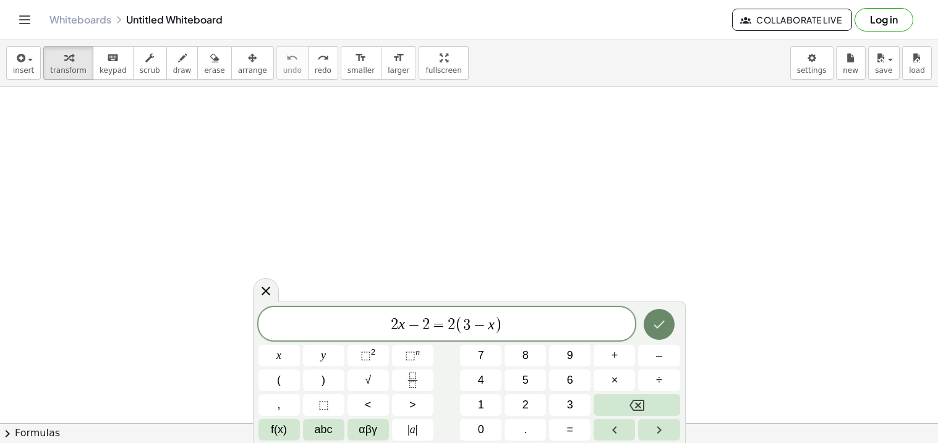
click at [660, 324] on icon "Done" at bounding box center [659, 325] width 11 height 8
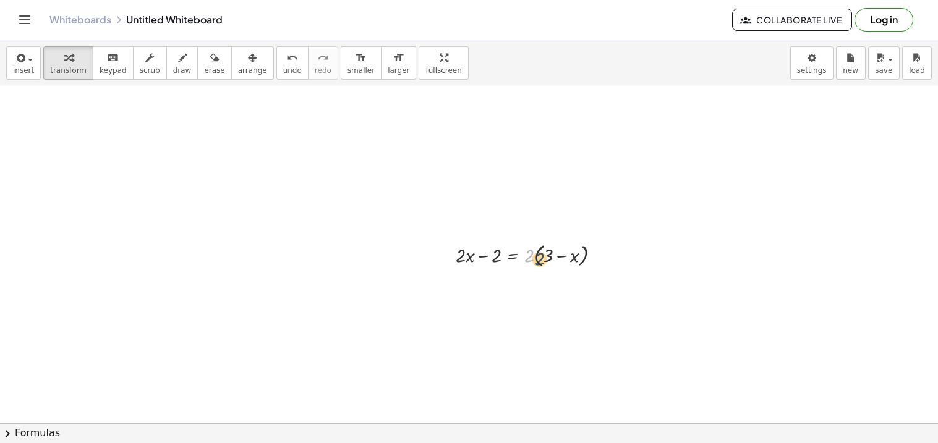
drag, startPoint x: 532, startPoint y: 260, endPoint x: 543, endPoint y: 263, distance: 11.0
click at [543, 263] on div at bounding box center [532, 255] width 167 height 30
drag, startPoint x: 530, startPoint y: 254, endPoint x: 545, endPoint y: 257, distance: 14.4
click at [545, 257] on div at bounding box center [532, 255] width 167 height 30
click at [534, 286] on div at bounding box center [532, 283] width 167 height 27
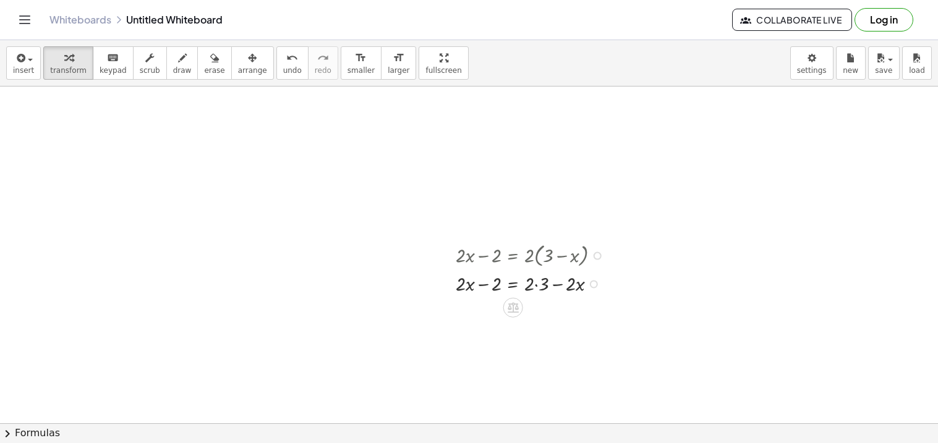
click at [539, 284] on div at bounding box center [532, 283] width 167 height 27
click at [517, 309] on div at bounding box center [532, 310] width 167 height 27
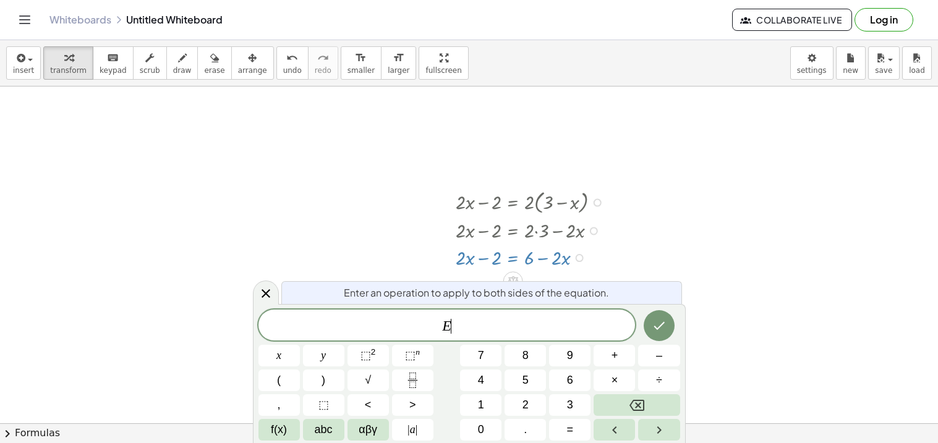
scroll to position [381, 0]
click at [671, 333] on button "Done" at bounding box center [659, 325] width 31 height 31
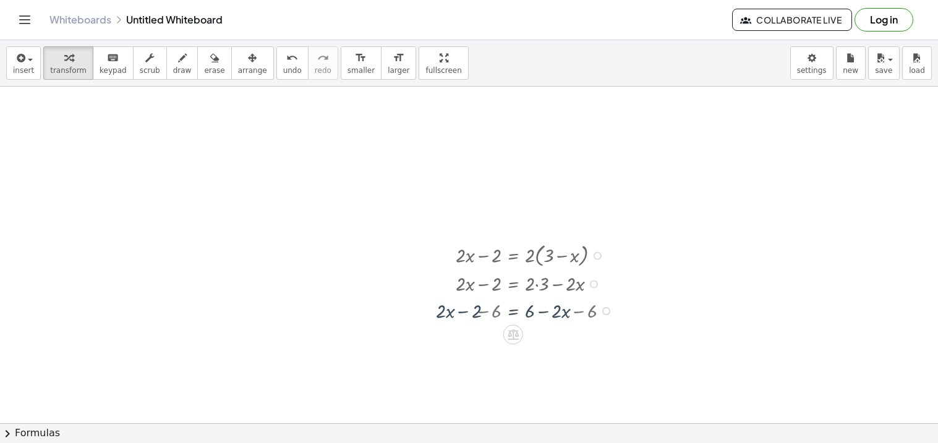
scroll to position [328, 0]
drag, startPoint x: 585, startPoint y: 343, endPoint x: 521, endPoint y: 351, distance: 64.8
click at [481, 368] on div at bounding box center [524, 364] width 202 height 27
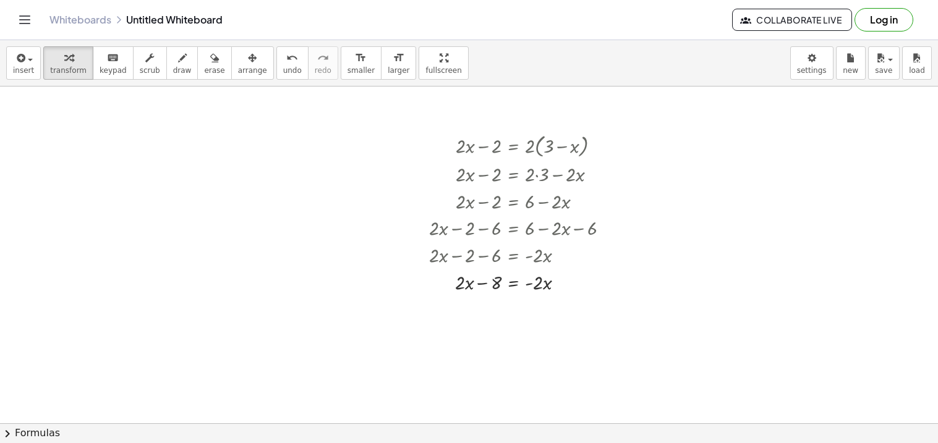
scroll to position [451, 0]
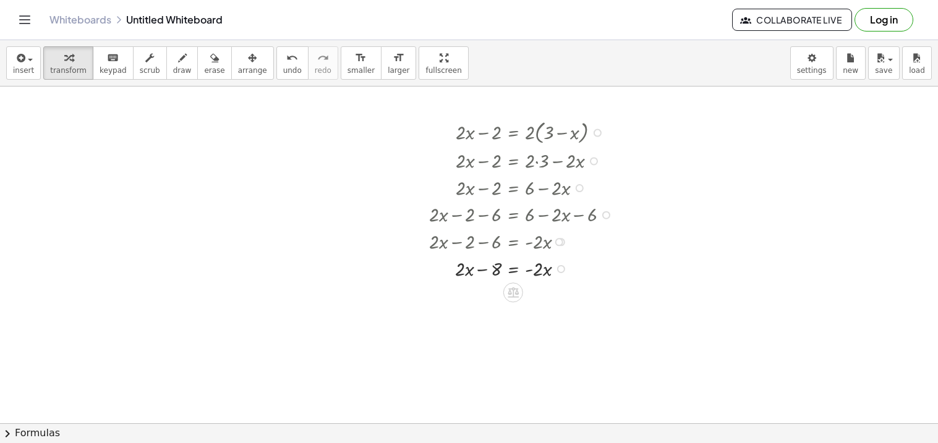
click at [516, 261] on div at bounding box center [524, 268] width 202 height 27
drag, startPoint x: 486, startPoint y: 297, endPoint x: 429, endPoint y: 296, distance: 56.9
click at [429, 296] on div at bounding box center [519, 294] width 212 height 27
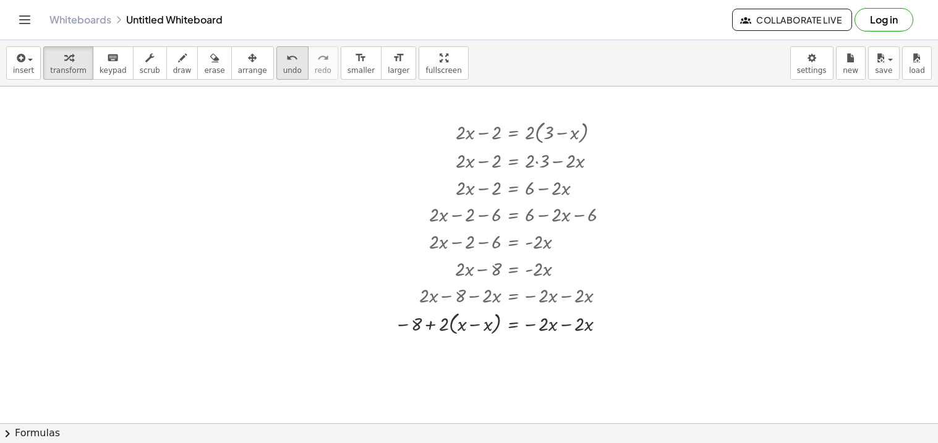
click at [276, 69] on button "undo undo" at bounding box center [292, 62] width 32 height 33
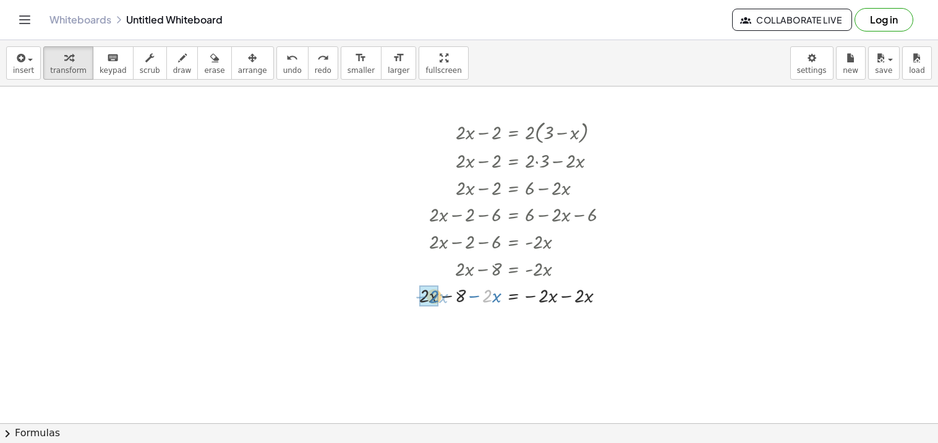
drag, startPoint x: 492, startPoint y: 294, endPoint x: 432, endPoint y: 296, distance: 60.0
click at [432, 296] on div at bounding box center [519, 294] width 212 height 27
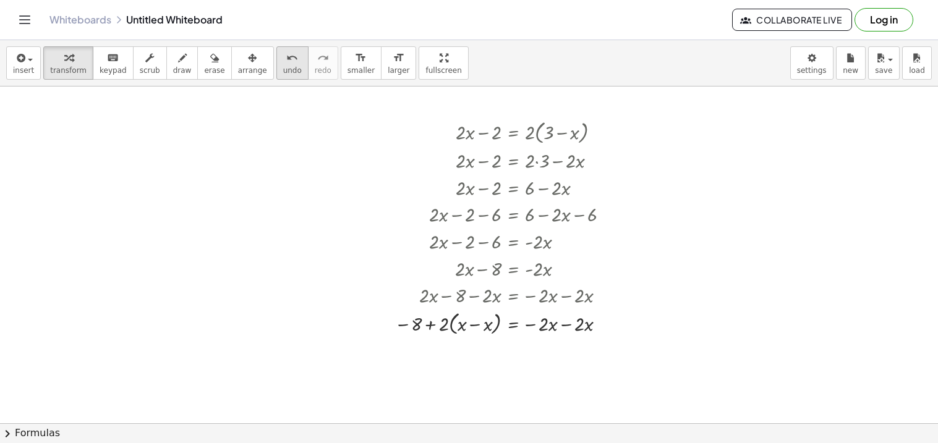
click at [284, 61] on button "undo undo" at bounding box center [292, 62] width 32 height 33
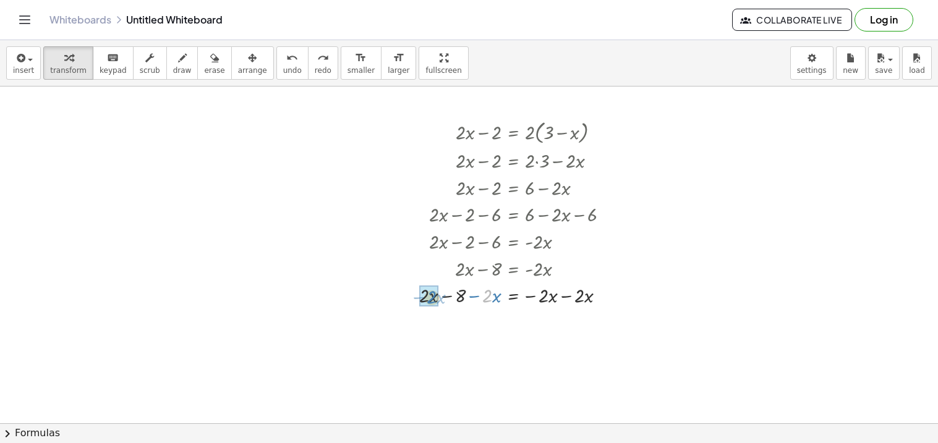
drag, startPoint x: 485, startPoint y: 297, endPoint x: 430, endPoint y: 299, distance: 55.7
click at [577, 323] on div at bounding box center [519, 322] width 212 height 27
click at [565, 328] on div at bounding box center [519, 322] width 212 height 27
click at [514, 321] on div at bounding box center [519, 322] width 212 height 27
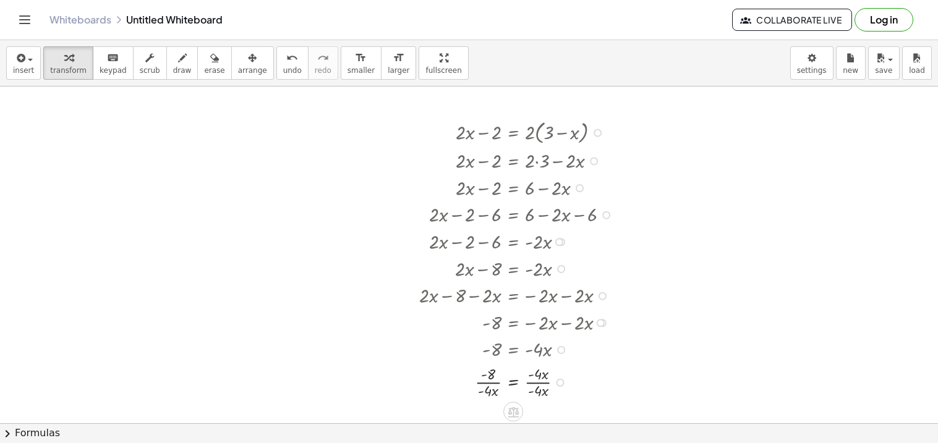
click at [538, 386] on div at bounding box center [519, 381] width 212 height 38
click at [498, 386] on div at bounding box center [519, 381] width 212 height 38
click at [282, 77] on button "undo undo" at bounding box center [292, 62] width 32 height 33
click at [286, 53] on icon "undo" at bounding box center [292, 58] width 12 height 15
click at [521, 351] on div at bounding box center [523, 349] width 206 height 27
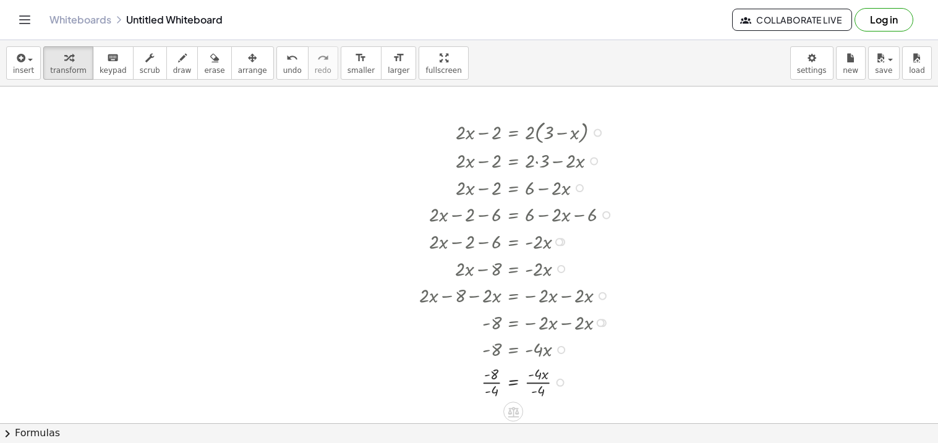
click at [535, 377] on div at bounding box center [519, 381] width 212 height 38
click at [534, 383] on div at bounding box center [519, 381] width 212 height 38
click at [487, 384] on div at bounding box center [519, 381] width 212 height 38
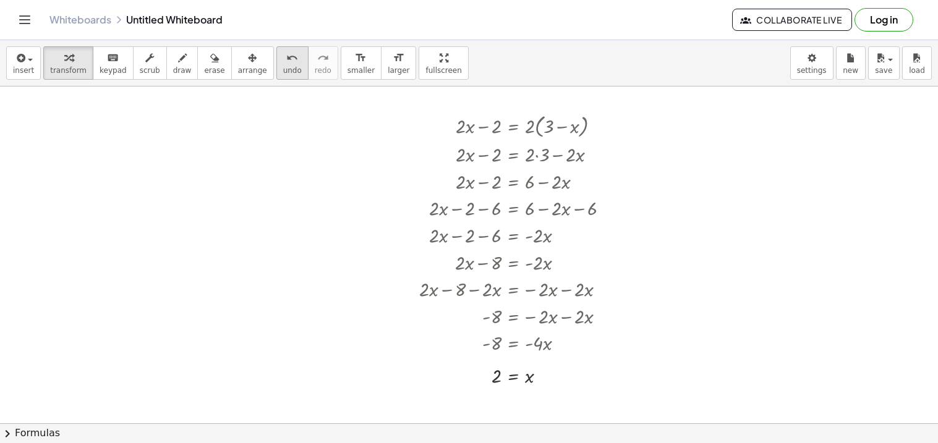
click at [286, 64] on icon "undo" at bounding box center [292, 58] width 12 height 15
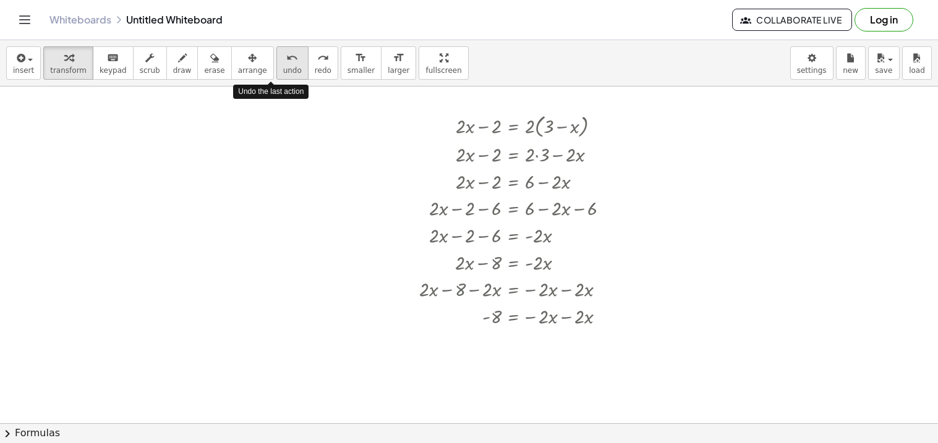
click at [286, 64] on icon "undo" at bounding box center [292, 58] width 12 height 15
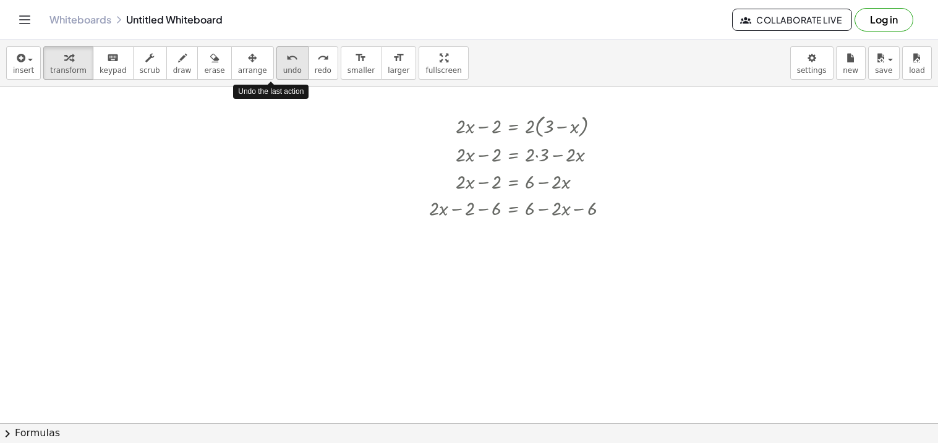
click at [286, 64] on icon "undo" at bounding box center [292, 58] width 12 height 15
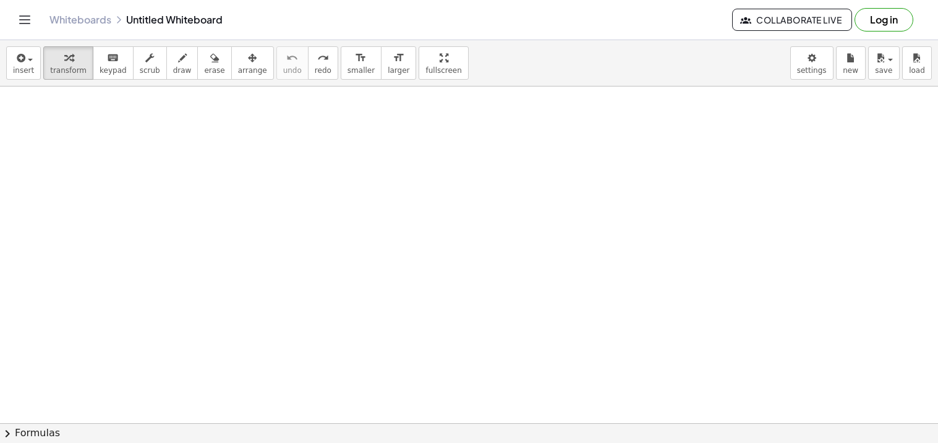
click at [345, 244] on div at bounding box center [469, 135] width 938 height 1011
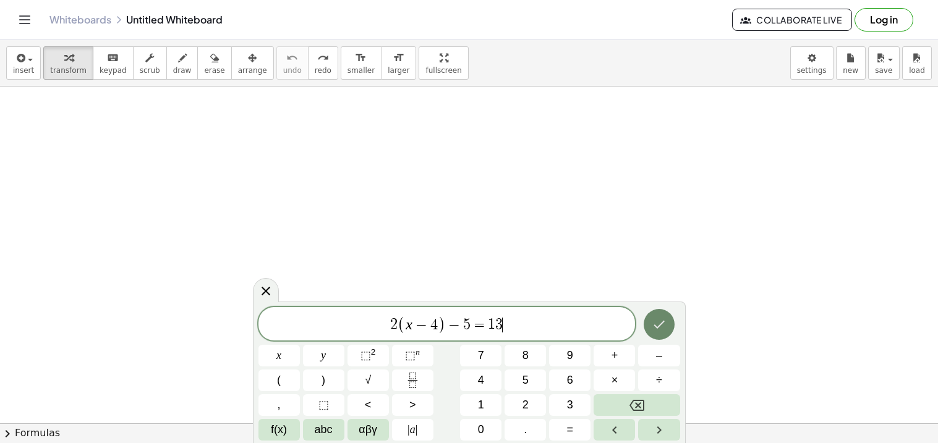
click at [666, 336] on button "Done" at bounding box center [659, 324] width 31 height 31
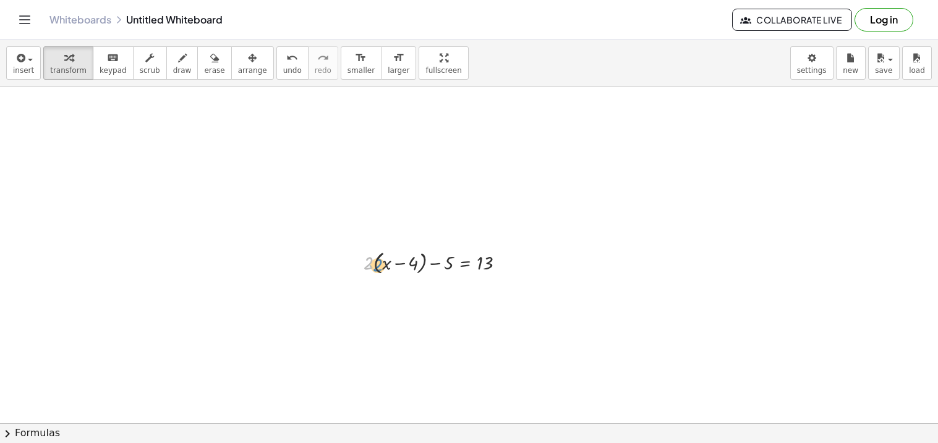
drag, startPoint x: 365, startPoint y: 263, endPoint x: 374, endPoint y: 265, distance: 9.5
click at [374, 265] on div at bounding box center [438, 262] width 163 height 30
drag, startPoint x: 370, startPoint y: 265, endPoint x: 393, endPoint y: 270, distance: 22.7
click at [393, 270] on div at bounding box center [438, 262] width 163 height 30
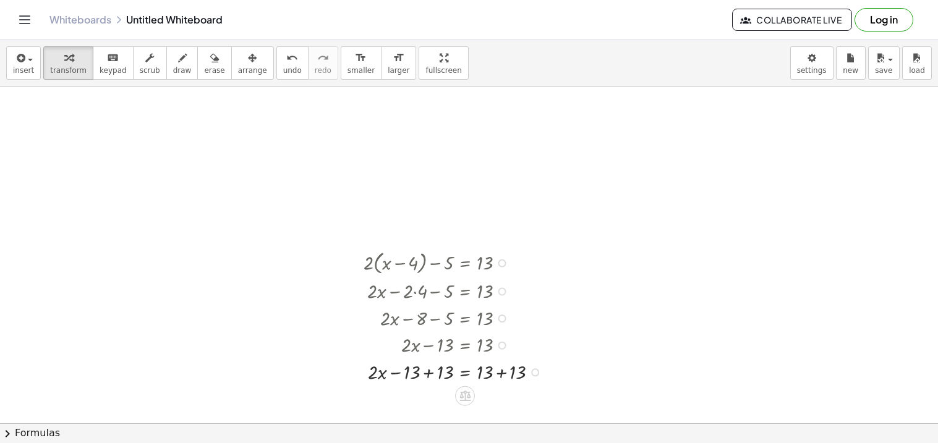
click at [433, 371] on div at bounding box center [455, 371] width 197 height 27
click at [505, 378] on div at bounding box center [455, 376] width 197 height 27
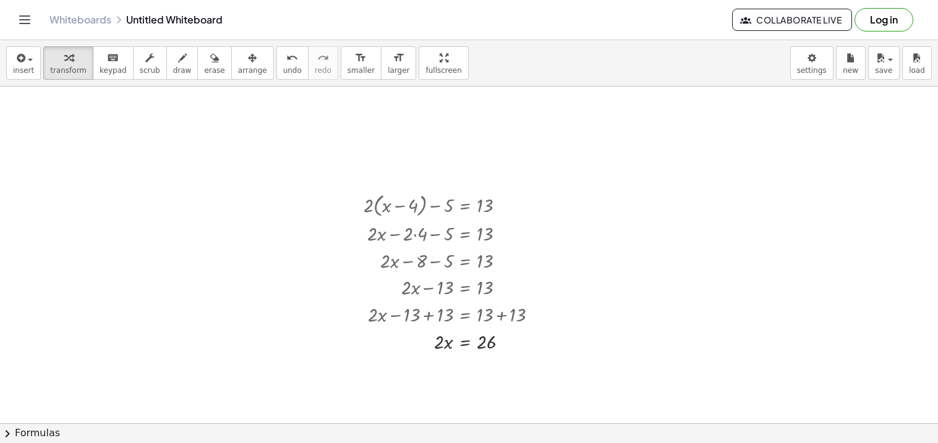
scroll to position [518, 0]
click at [464, 344] on div at bounding box center [455, 337] width 197 height 27
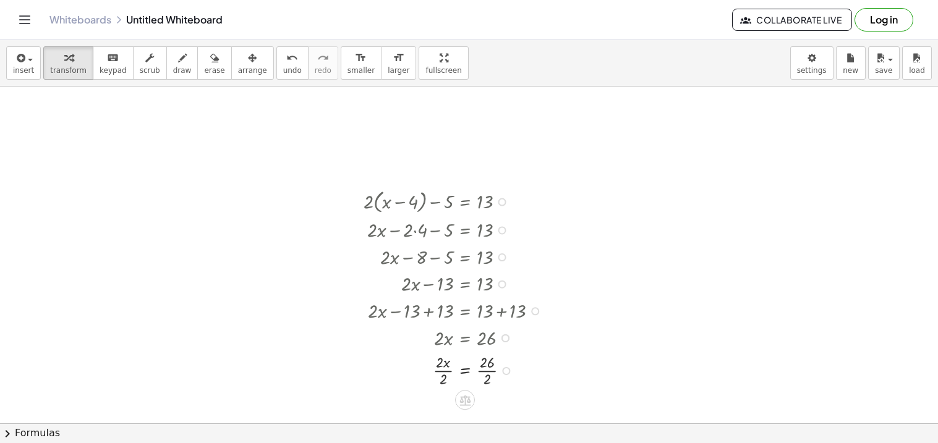
click at [440, 368] on div at bounding box center [455, 370] width 197 height 38
click at [480, 374] on div at bounding box center [455, 370] width 197 height 38
click at [279, 67] on button "undo undo" at bounding box center [292, 62] width 32 height 33
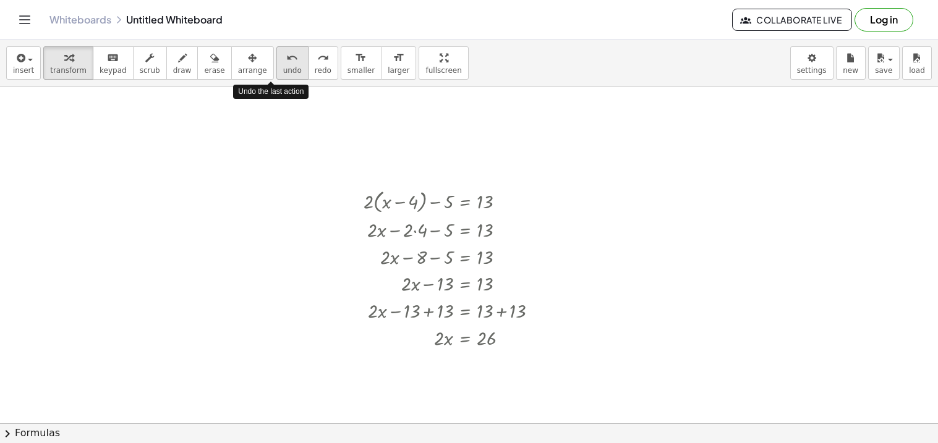
click at [279, 67] on button "undo undo" at bounding box center [292, 62] width 32 height 33
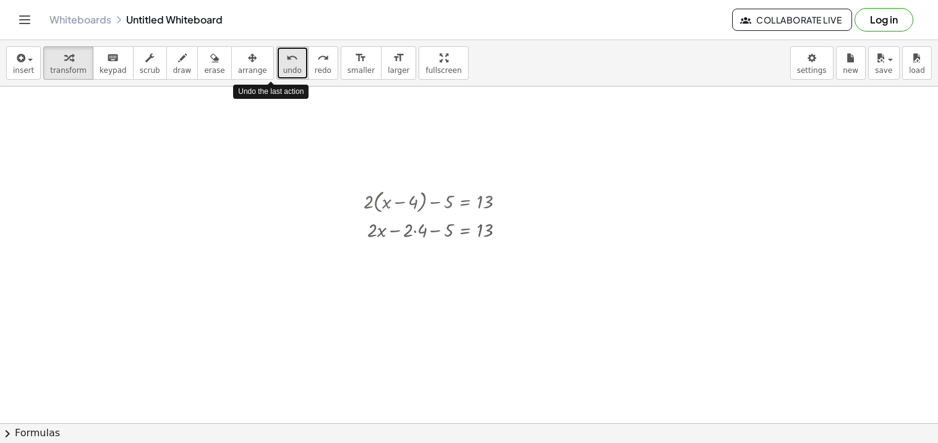
click at [279, 67] on button "undo undo" at bounding box center [292, 62] width 32 height 33
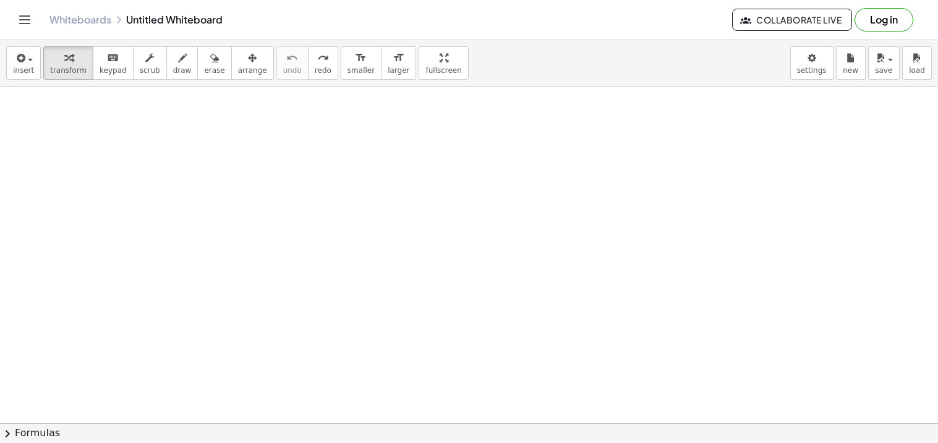
click at [426, 249] on div at bounding box center [469, 73] width 938 height 1011
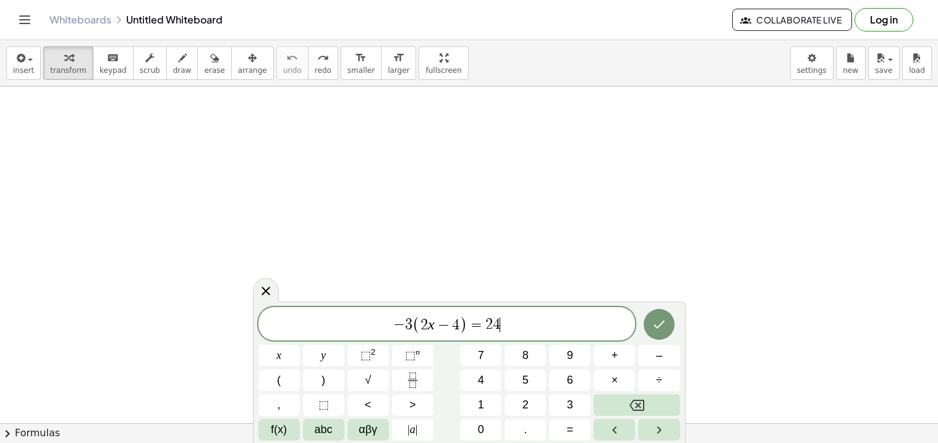
click at [691, 341] on div at bounding box center [469, 73] width 938 height 1011
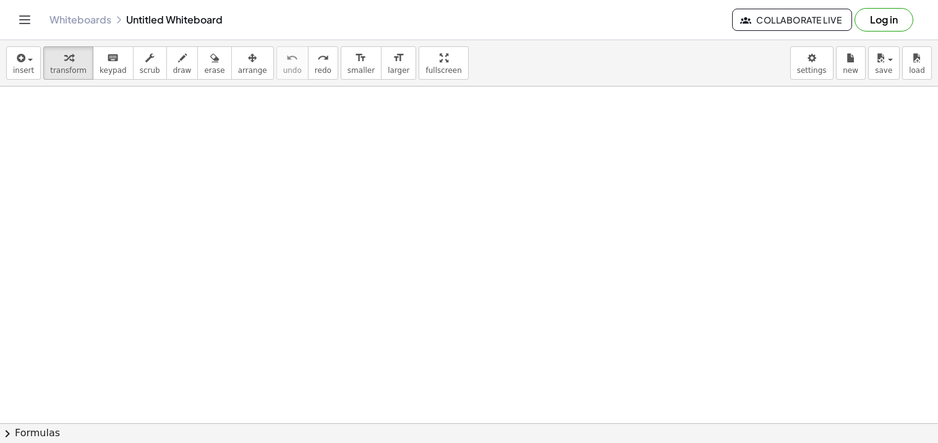
click at [685, 338] on div at bounding box center [469, 73] width 938 height 1011
drag, startPoint x: 790, startPoint y: 355, endPoint x: 420, endPoint y: 191, distance: 404.4
click at [420, 191] on div "· - 3 · ( + · 2 · x − 4 ) = 24 · - 3 · ( + · 2 · x − 4 ) = 24" at bounding box center [469, 73] width 938 height 1011
click at [433, 199] on div at bounding box center [469, 36] width 938 height 1011
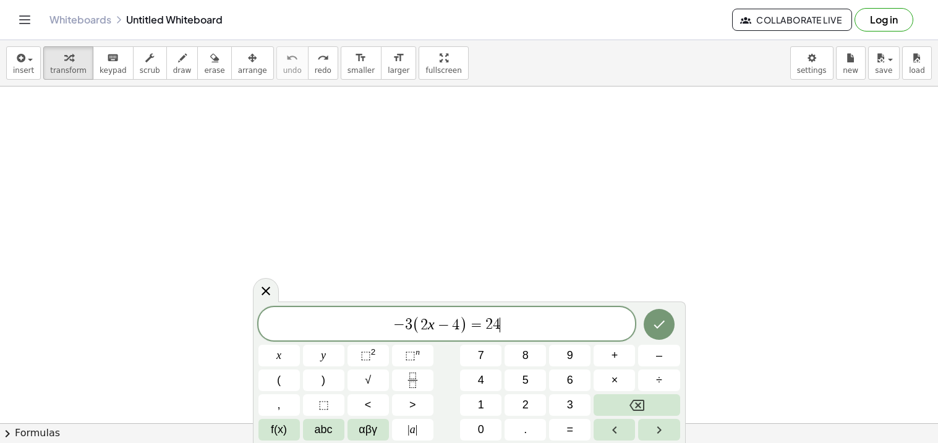
click at [443, 201] on div at bounding box center [469, 36] width 938 height 1011
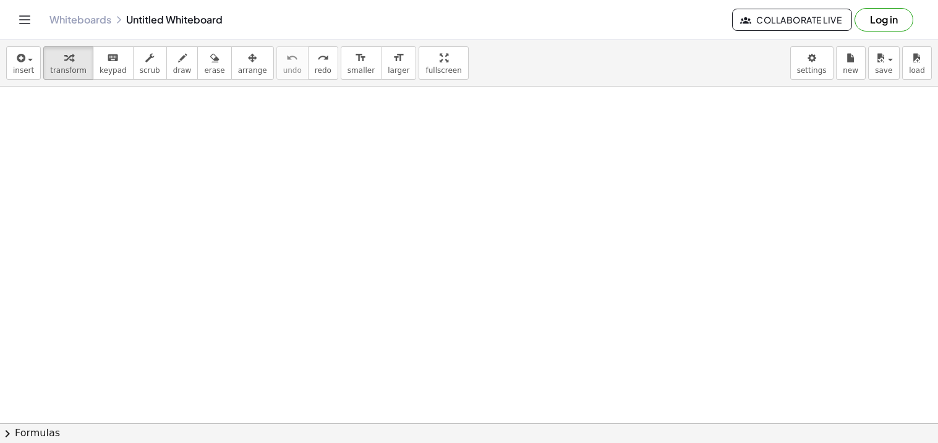
click at [446, 249] on div at bounding box center [469, 36] width 938 height 1011
drag, startPoint x: 470, startPoint y: 167, endPoint x: 540, endPoint y: 168, distance: 69.3
click at [540, 168] on div at bounding box center [537, 166] width 159 height 30
click at [286, 62] on icon "undo" at bounding box center [292, 58] width 12 height 15
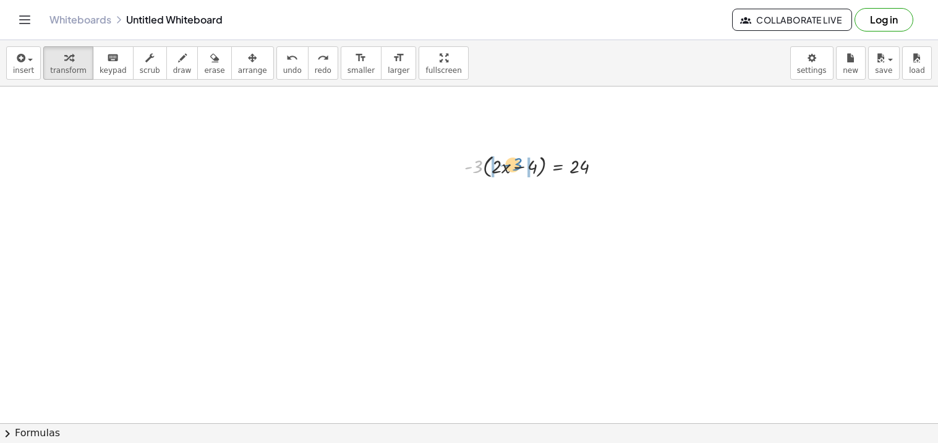
drag, startPoint x: 477, startPoint y: 170, endPoint x: 516, endPoint y: 165, distance: 39.3
click at [516, 165] on div at bounding box center [537, 166] width 159 height 30
click at [477, 195] on div at bounding box center [533, 194] width 168 height 27
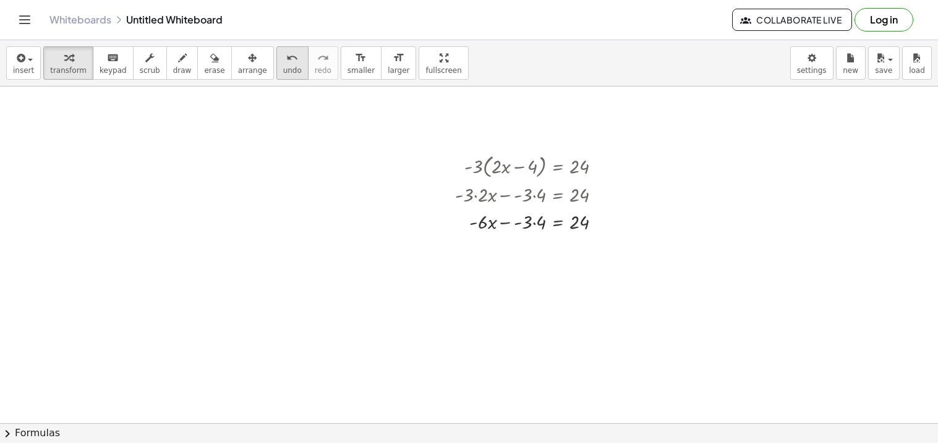
click at [286, 57] on icon "undo" at bounding box center [292, 58] width 12 height 15
click at [474, 194] on div at bounding box center [533, 194] width 168 height 27
click at [533, 224] on div at bounding box center [533, 221] width 168 height 27
click at [286, 57] on icon "undo" at bounding box center [292, 58] width 12 height 15
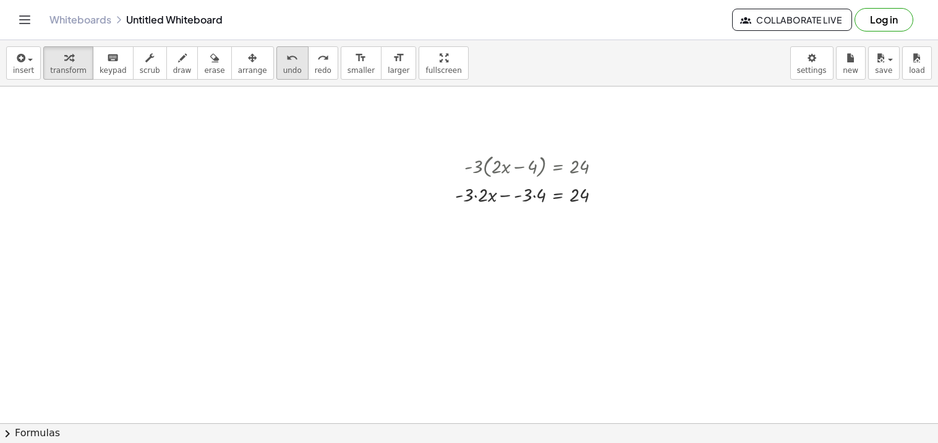
click at [283, 74] on span "undo" at bounding box center [292, 70] width 19 height 9
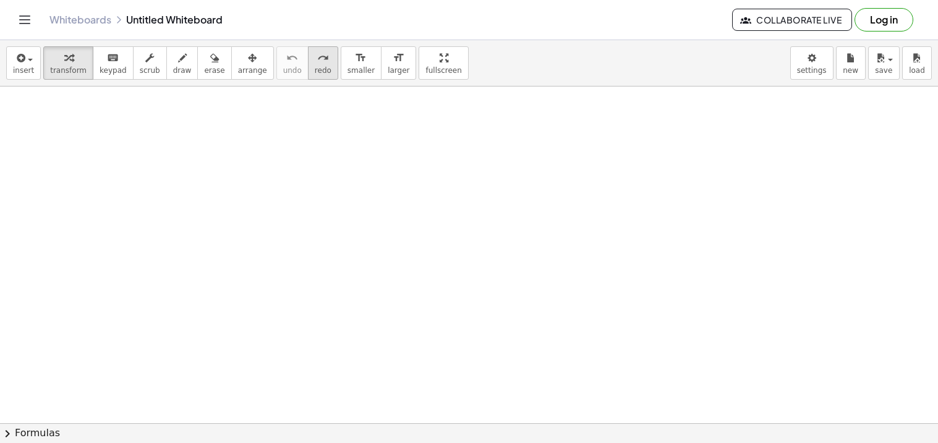
click at [308, 64] on button "redo redo" at bounding box center [323, 62] width 30 height 33
drag, startPoint x: 477, startPoint y: 164, endPoint x: 518, endPoint y: 171, distance: 42.0
click at [518, 171] on div at bounding box center [537, 166] width 159 height 30
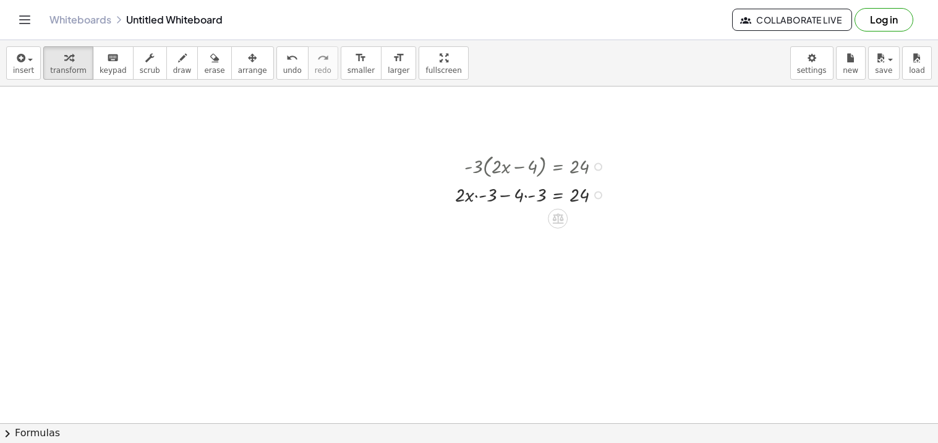
click at [478, 198] on div at bounding box center [533, 194] width 168 height 27
click at [475, 195] on div at bounding box center [533, 194] width 168 height 27
click at [534, 195] on div at bounding box center [533, 194] width 168 height 27
click at [283, 73] on span "undo" at bounding box center [292, 70] width 19 height 9
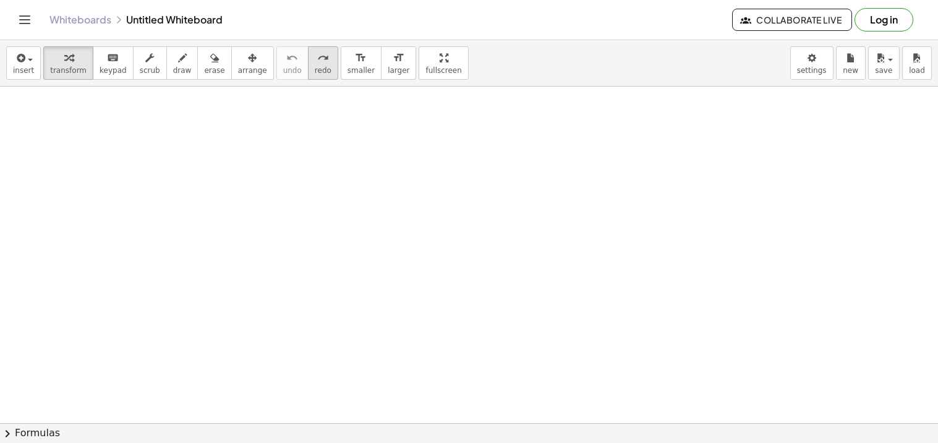
click at [308, 68] on button "redo redo" at bounding box center [323, 62] width 30 height 33
drag, startPoint x: 476, startPoint y: 170, endPoint x: 497, endPoint y: 174, distance: 21.5
click at [497, 174] on div at bounding box center [537, 166] width 159 height 30
click at [497, 195] on div at bounding box center [533, 194] width 168 height 27
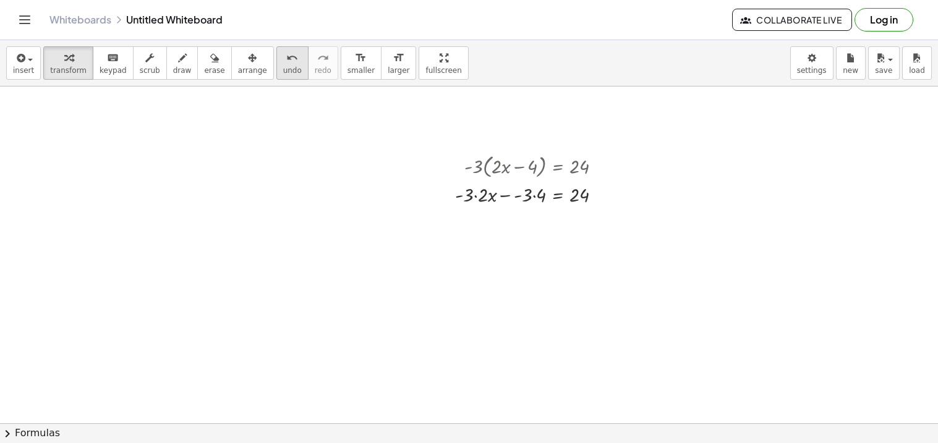
click at [283, 61] on button "undo undo" at bounding box center [292, 62] width 32 height 33
drag, startPoint x: 474, startPoint y: 168, endPoint x: 489, endPoint y: 171, distance: 15.2
click at [489, 171] on div at bounding box center [537, 166] width 159 height 30
click at [480, 169] on div at bounding box center [537, 166] width 159 height 30
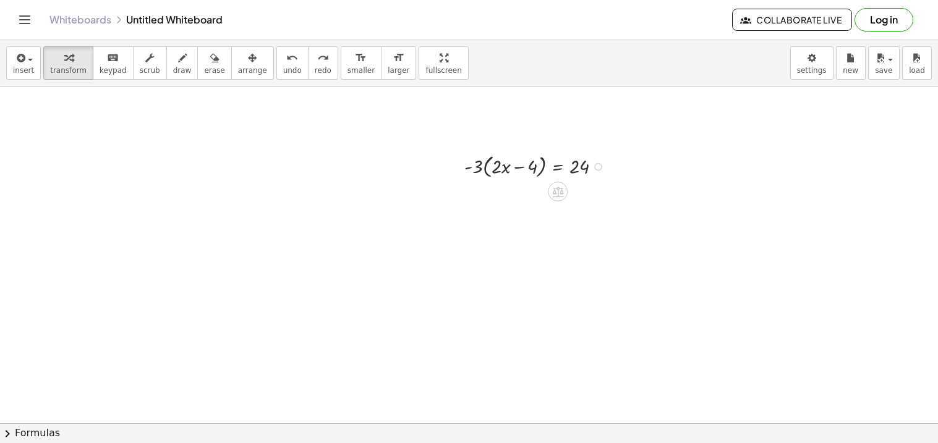
click at [488, 168] on div at bounding box center [537, 166] width 159 height 30
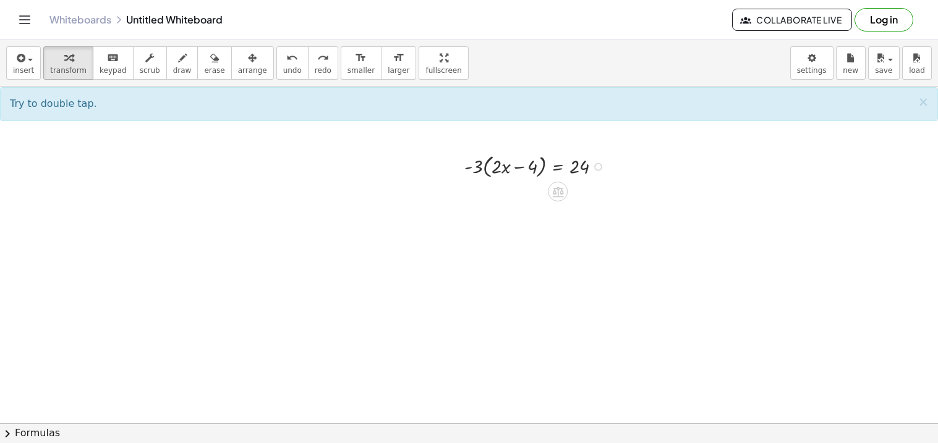
click at [495, 169] on div at bounding box center [537, 166] width 159 height 30
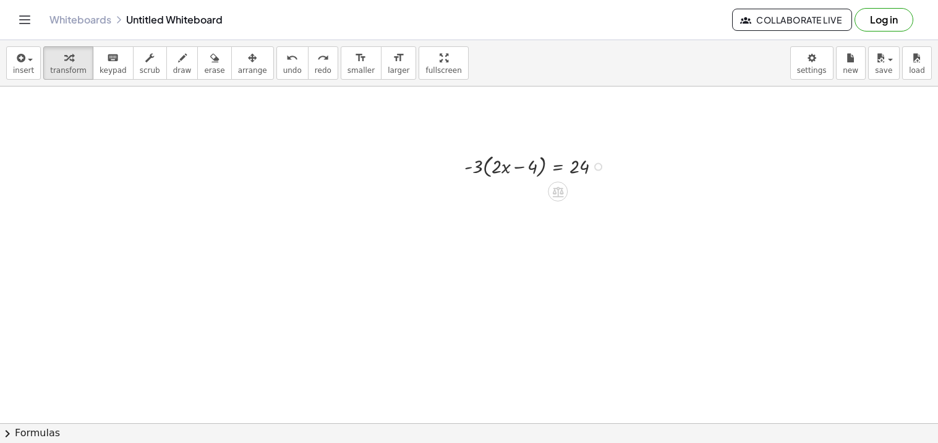
click at [492, 168] on div at bounding box center [537, 166] width 159 height 30
drag, startPoint x: 479, startPoint y: 166, endPoint x: 499, endPoint y: 168, distance: 20.6
click at [499, 168] on div at bounding box center [537, 166] width 159 height 30
click at [477, 198] on div at bounding box center [533, 194] width 168 height 27
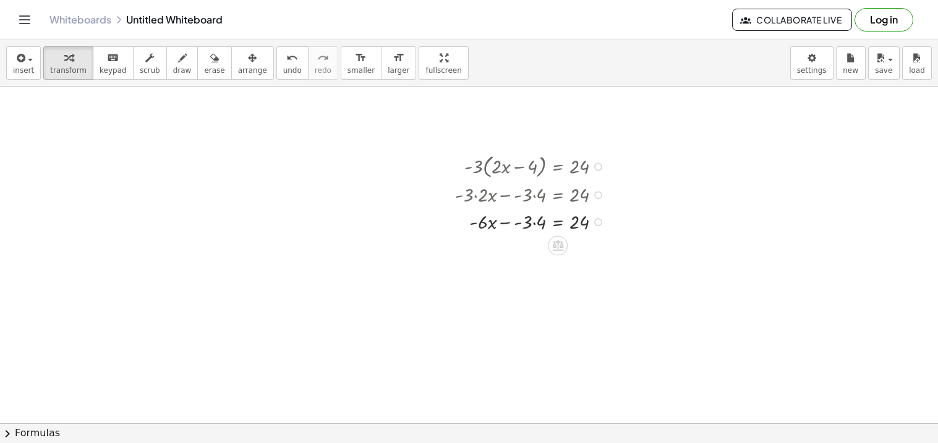
click at [532, 222] on div at bounding box center [533, 221] width 168 height 27
click at [516, 223] on div at bounding box center [533, 221] width 168 height 27
click at [556, 249] on div at bounding box center [533, 247] width 168 height 27
click at [517, 276] on div at bounding box center [548, 275] width 203 height 27
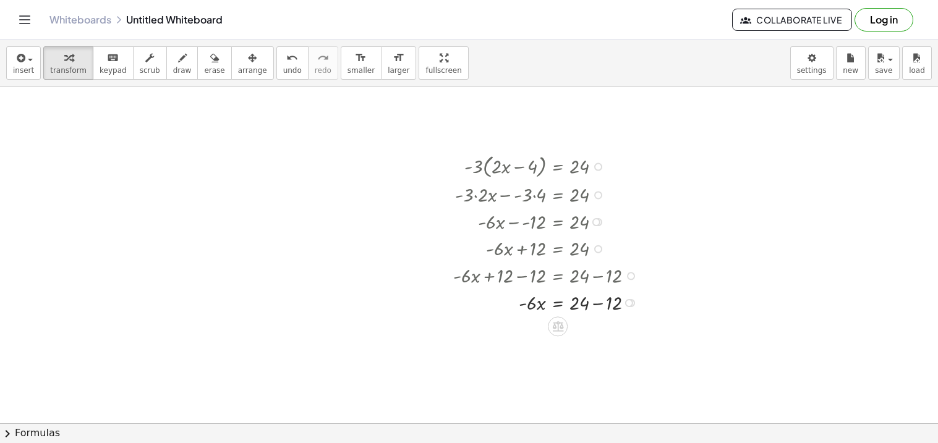
click at [600, 296] on div at bounding box center [548, 302] width 203 height 27
click at [561, 331] on div at bounding box center [548, 328] width 203 height 27
click at [527, 360] on div at bounding box center [548, 362] width 203 height 38
click at [584, 361] on div at bounding box center [548, 362] width 203 height 38
click at [530, 367] on div at bounding box center [549, 362] width 204 height 38
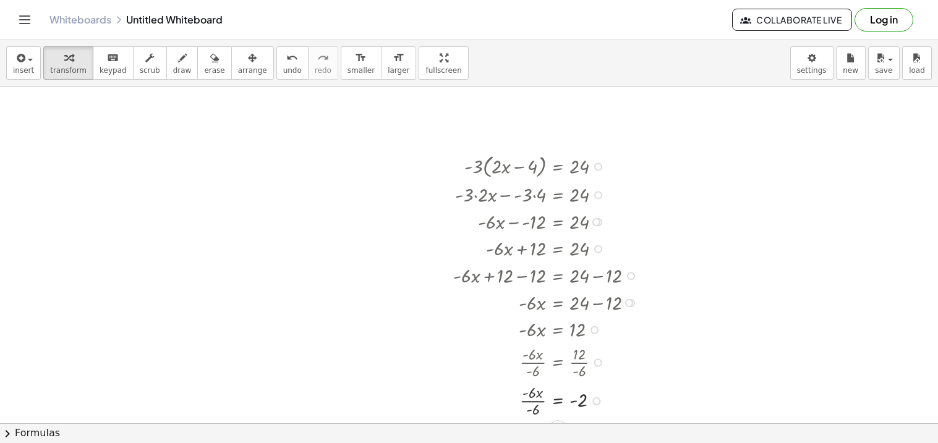
click at [534, 410] on div at bounding box center [548, 400] width 203 height 38
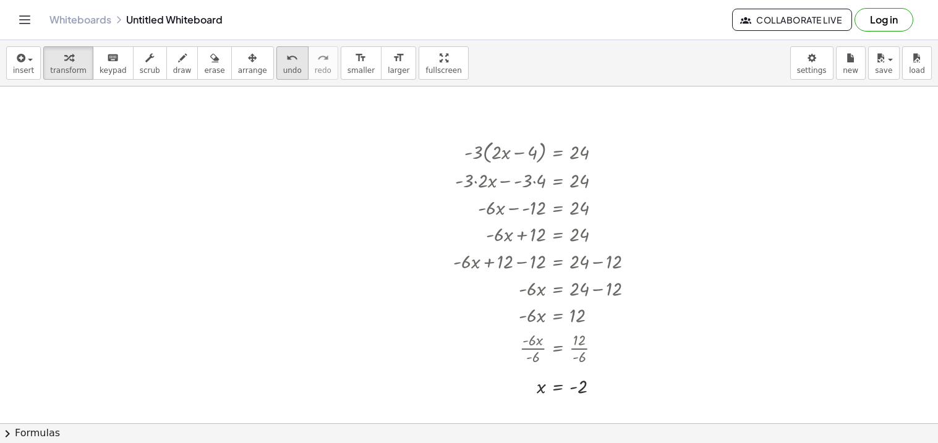
click at [276, 64] on button "undo undo" at bounding box center [292, 62] width 32 height 33
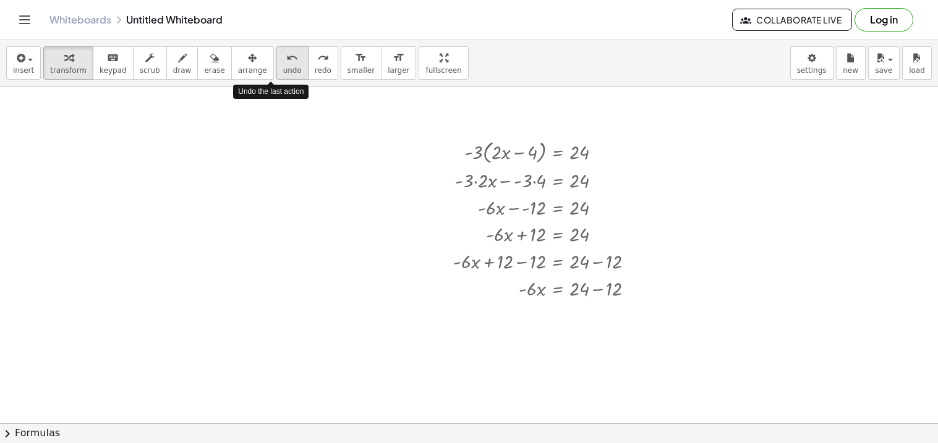
click at [276, 64] on button "undo undo" at bounding box center [292, 62] width 32 height 33
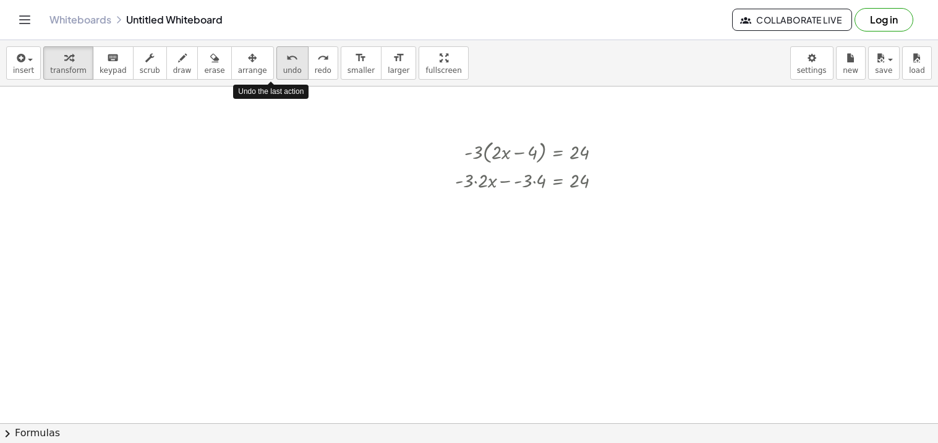
click at [276, 64] on button "undo undo" at bounding box center [292, 62] width 32 height 33
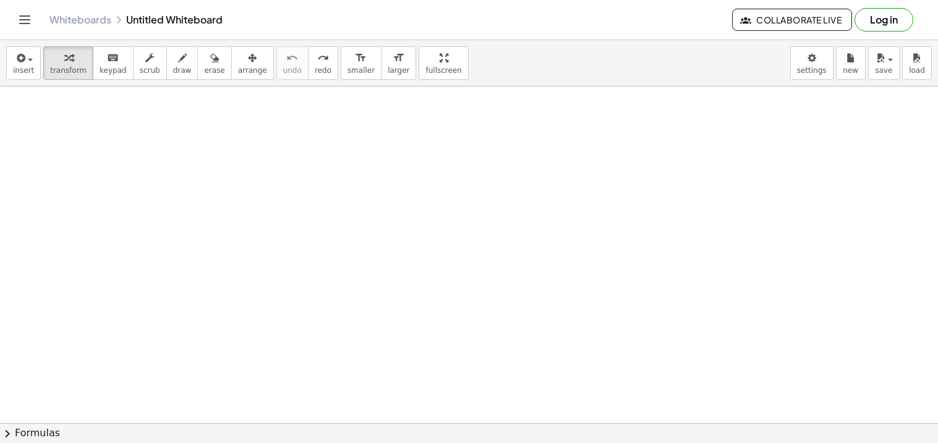
click at [326, 124] on div at bounding box center [469, 89] width 938 height 1348
click at [352, 160] on div at bounding box center [469, 89] width 938 height 1348
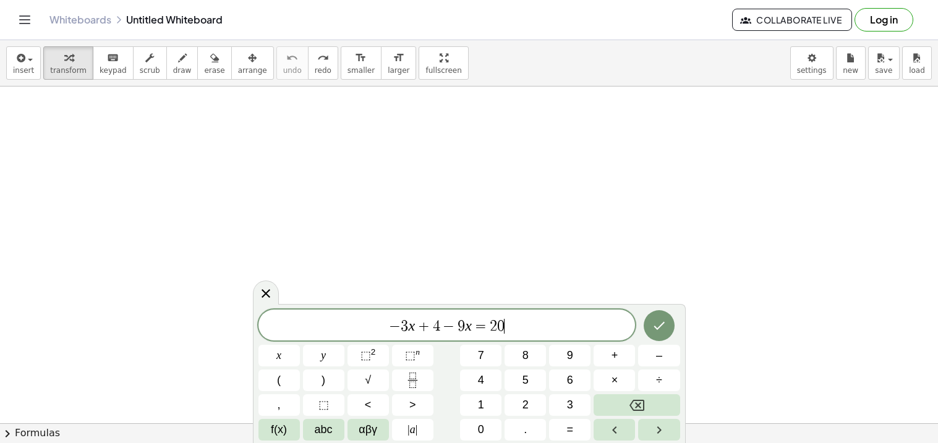
click at [456, 324] on span "− 3 x + 4 − 9 x = 2 0 ​" at bounding box center [446, 326] width 377 height 17
click at [656, 312] on button "Done" at bounding box center [659, 325] width 31 height 31
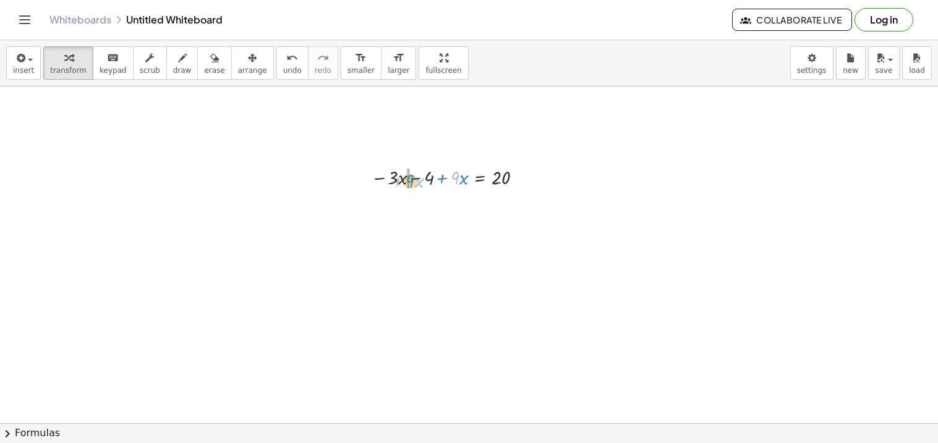
drag, startPoint x: 458, startPoint y: 181, endPoint x: 406, endPoint y: 184, distance: 52.0
click at [480, 203] on div at bounding box center [452, 203] width 174 height 27
click at [457, 236] on div at bounding box center [465, 230] width 200 height 27
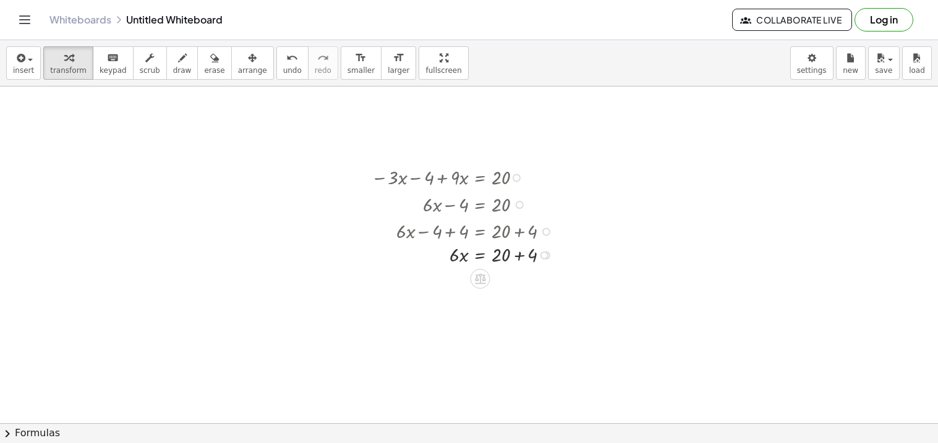
click at [523, 231] on div at bounding box center [451, 230] width 228 height 27
click at [521, 258] on div at bounding box center [465, 257] width 200 height 27
click at [483, 281] on div at bounding box center [465, 284] width 200 height 27
click at [459, 292] on div at bounding box center [465, 284] width 198 height 27
click at [455, 316] on div at bounding box center [465, 317] width 200 height 38
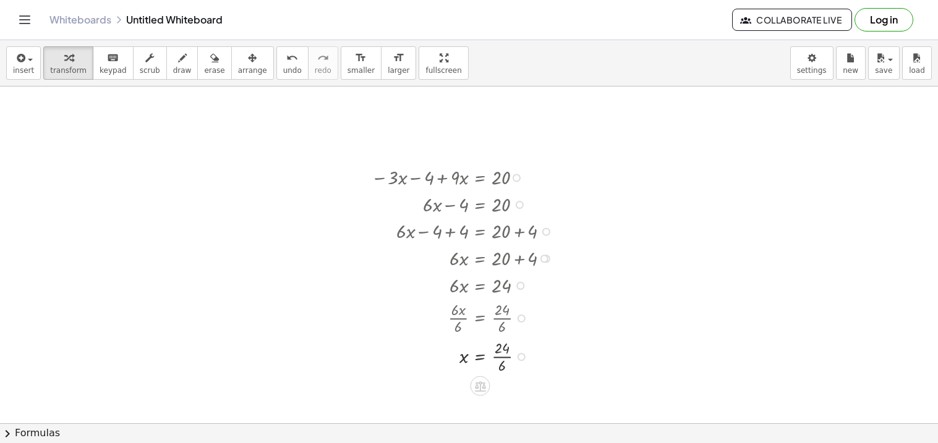
click at [500, 362] on div at bounding box center [465, 356] width 200 height 38
